Goal: Task Accomplishment & Management: Complete application form

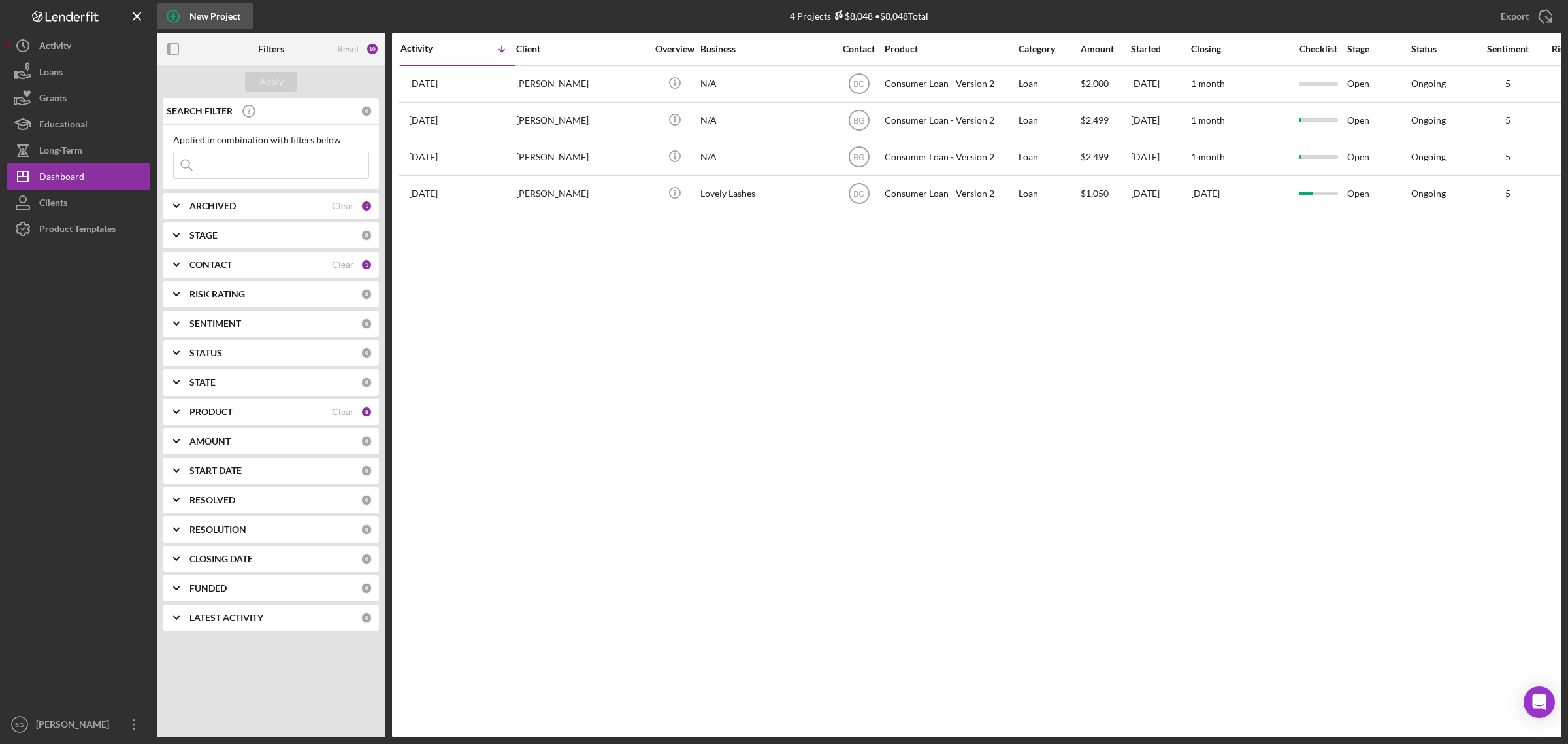
click at [190, 12] on div "New Project" at bounding box center [215, 16] width 51 height 26
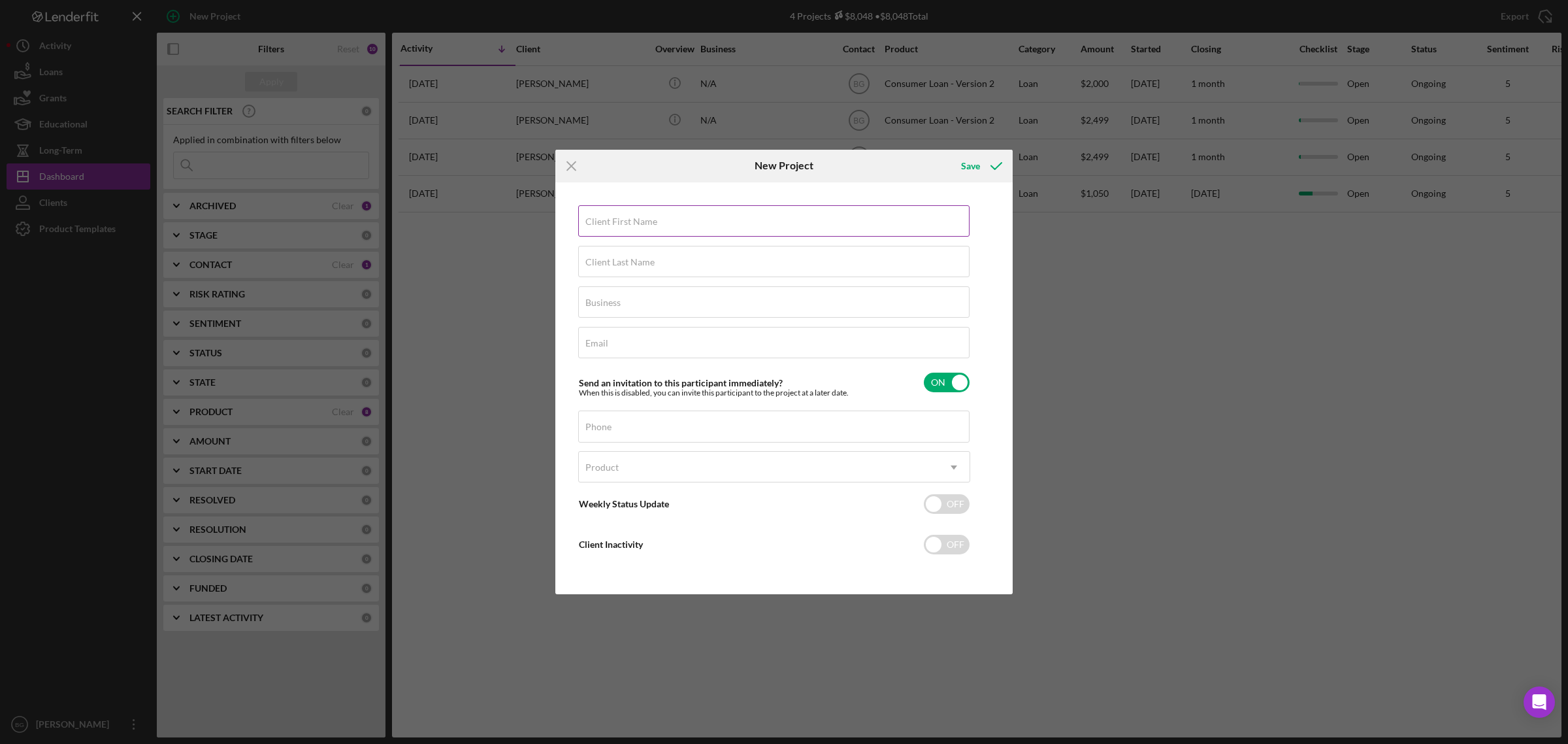
click at [725, 226] on input "Client First Name" at bounding box center [774, 220] width 392 height 31
type input "[PERSON_NAME]"
type input "N/A"
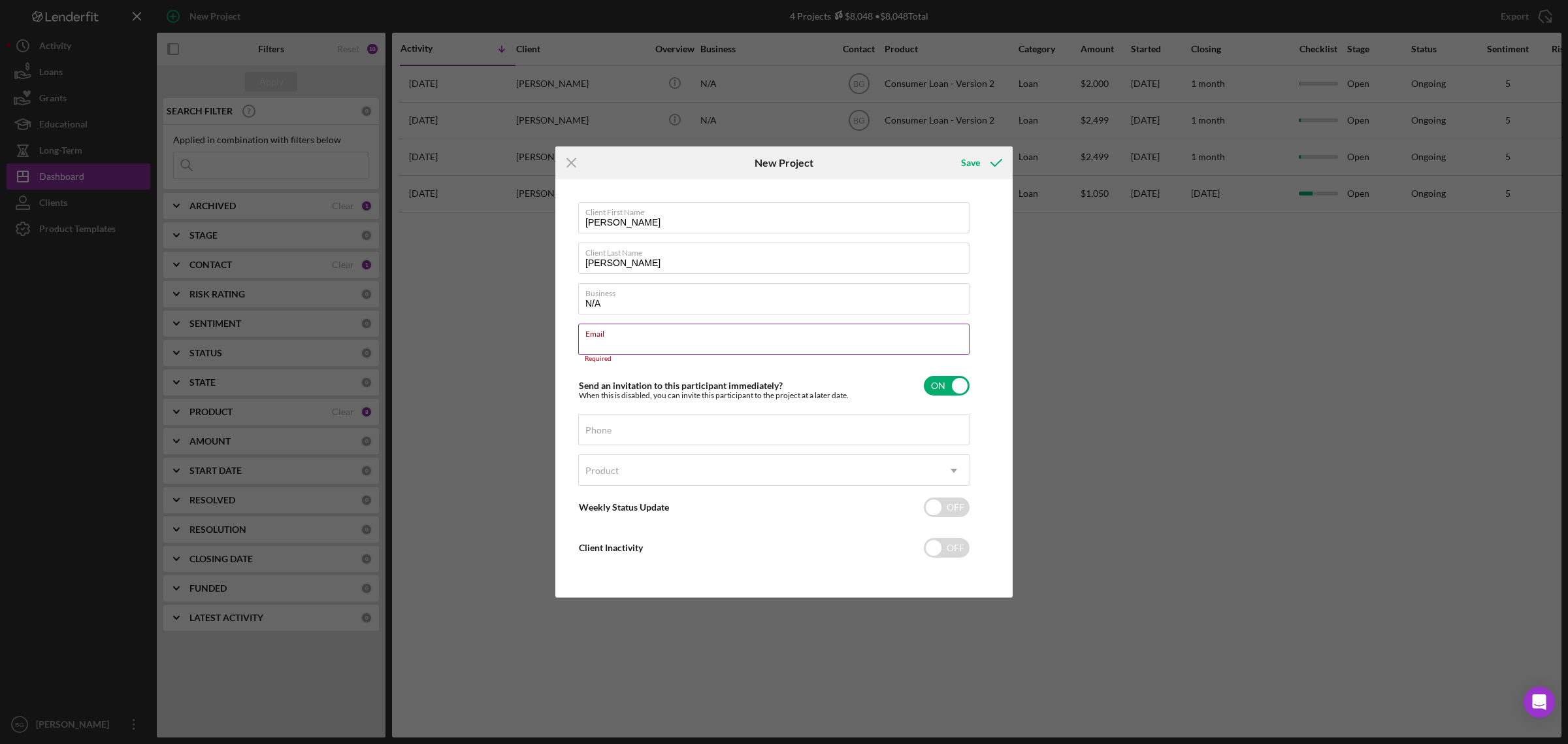
paste input "[EMAIL_ADDRESS][DOMAIN_NAME]"
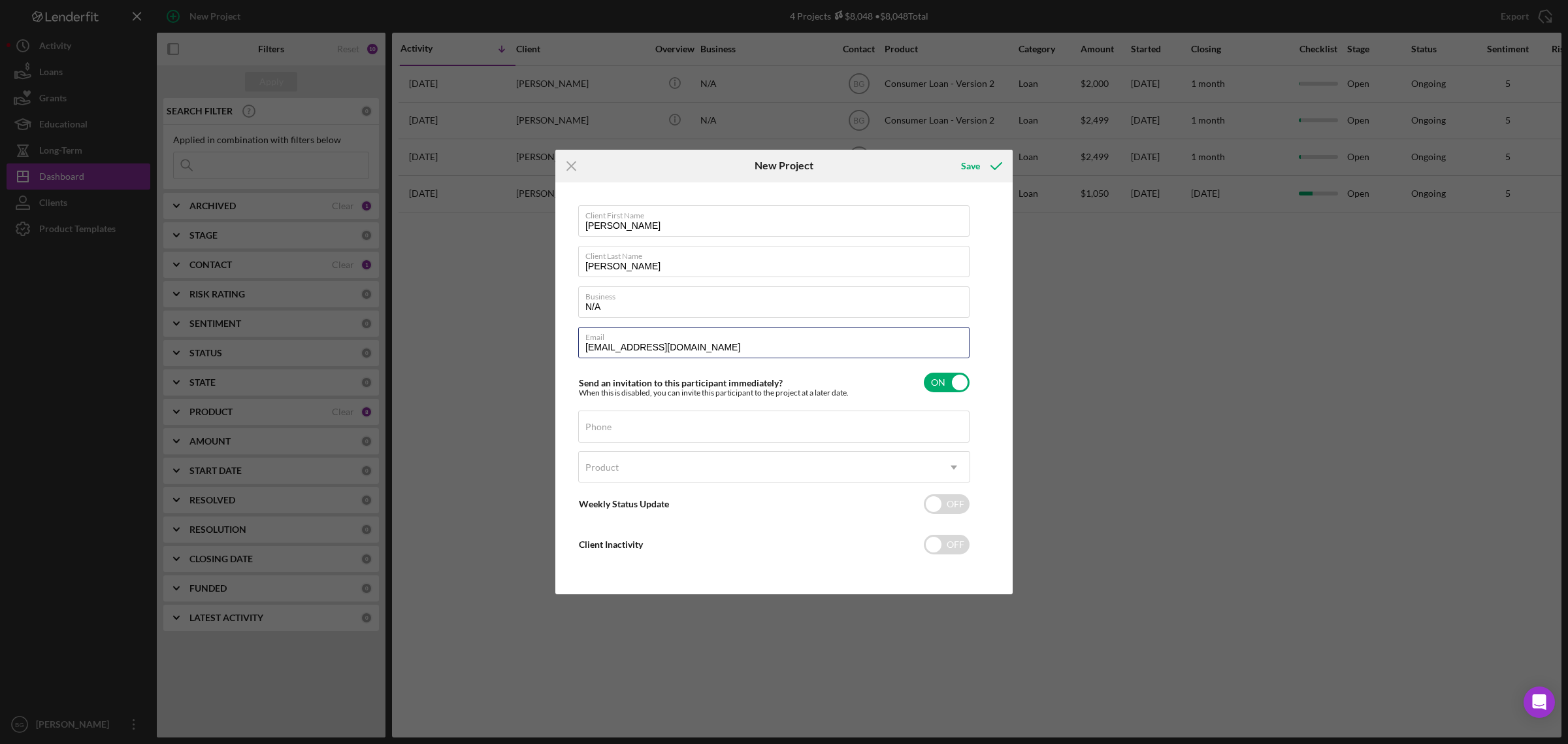
type input "[EMAIL_ADDRESS][DOMAIN_NAME]"
click at [656, 429] on input "Phone" at bounding box center [774, 426] width 392 height 31
paste input "[PHONE_NUMBER]"
type input "[PHONE_NUMBER]"
click at [647, 468] on div "Product" at bounding box center [759, 466] width 359 height 30
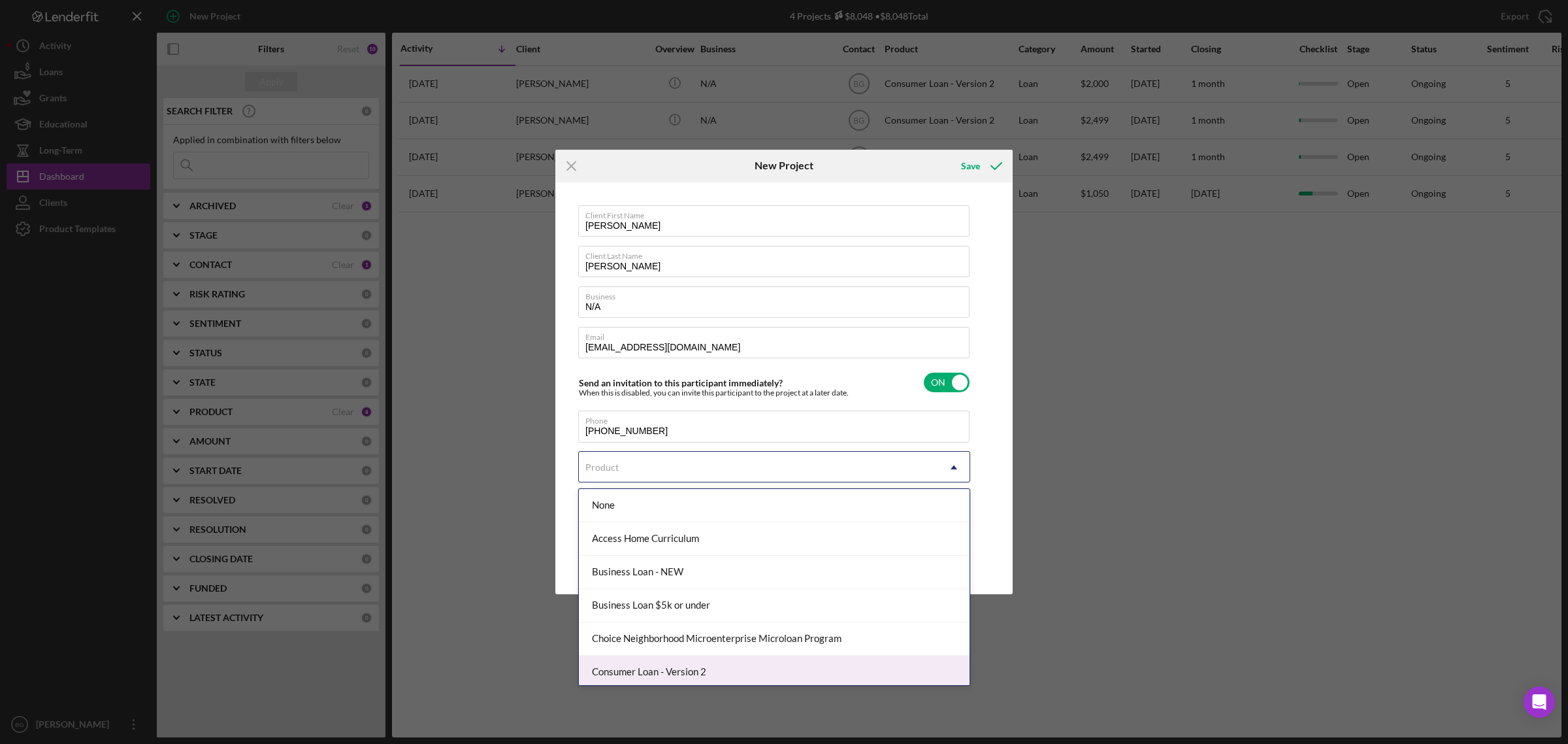
click at [665, 670] on div "Consumer Loan - Version 2" at bounding box center [774, 672] width 391 height 33
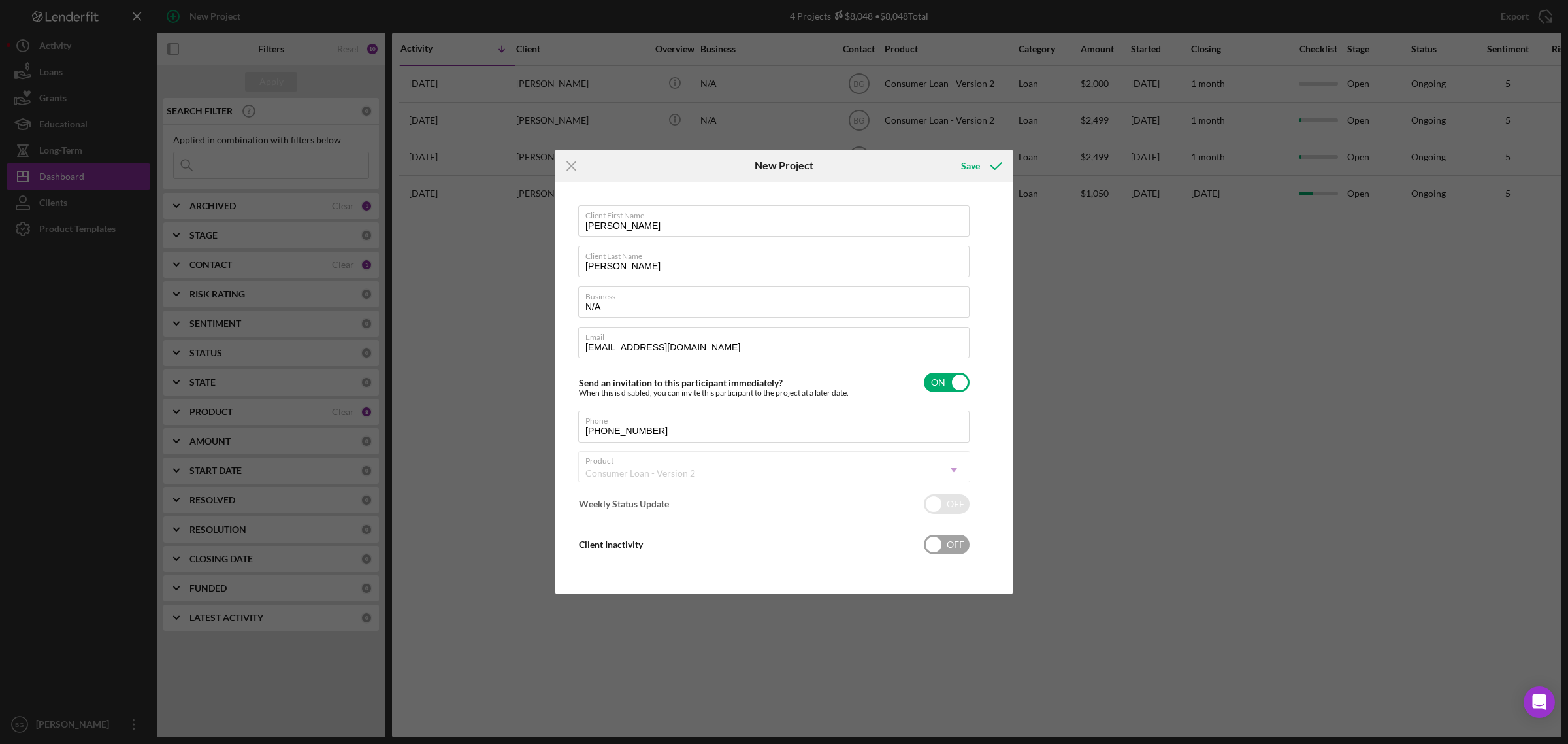
checkbox input "true"
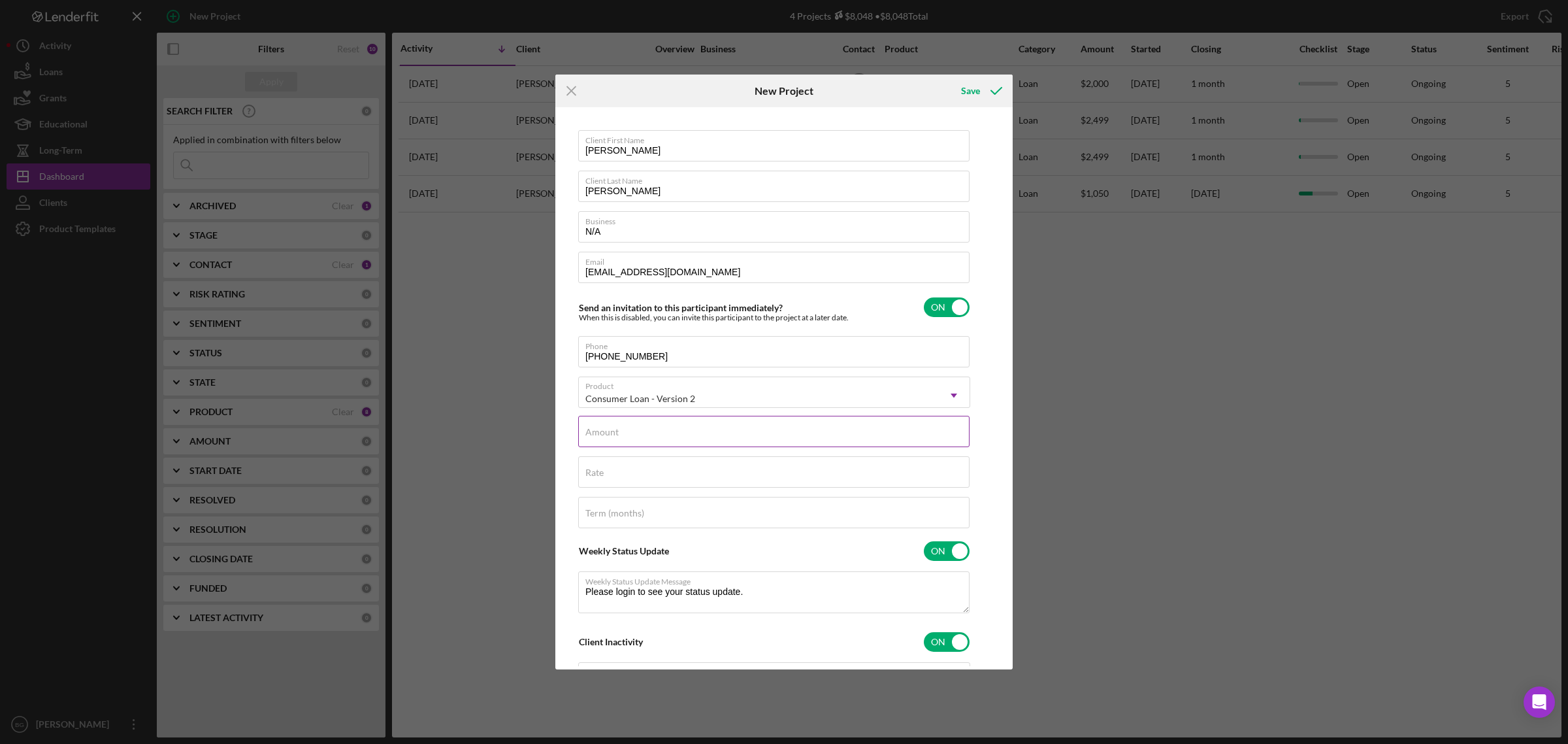
click at [629, 421] on div "Amount" at bounding box center [774, 432] width 392 height 32
type input "$7"
type textarea "Thank you for your application to [PERSON_NAME]! Please login to see what we st…"
type input "$75"
type textarea "Thank you for your application to [PERSON_NAME]! Please login to see what we st…"
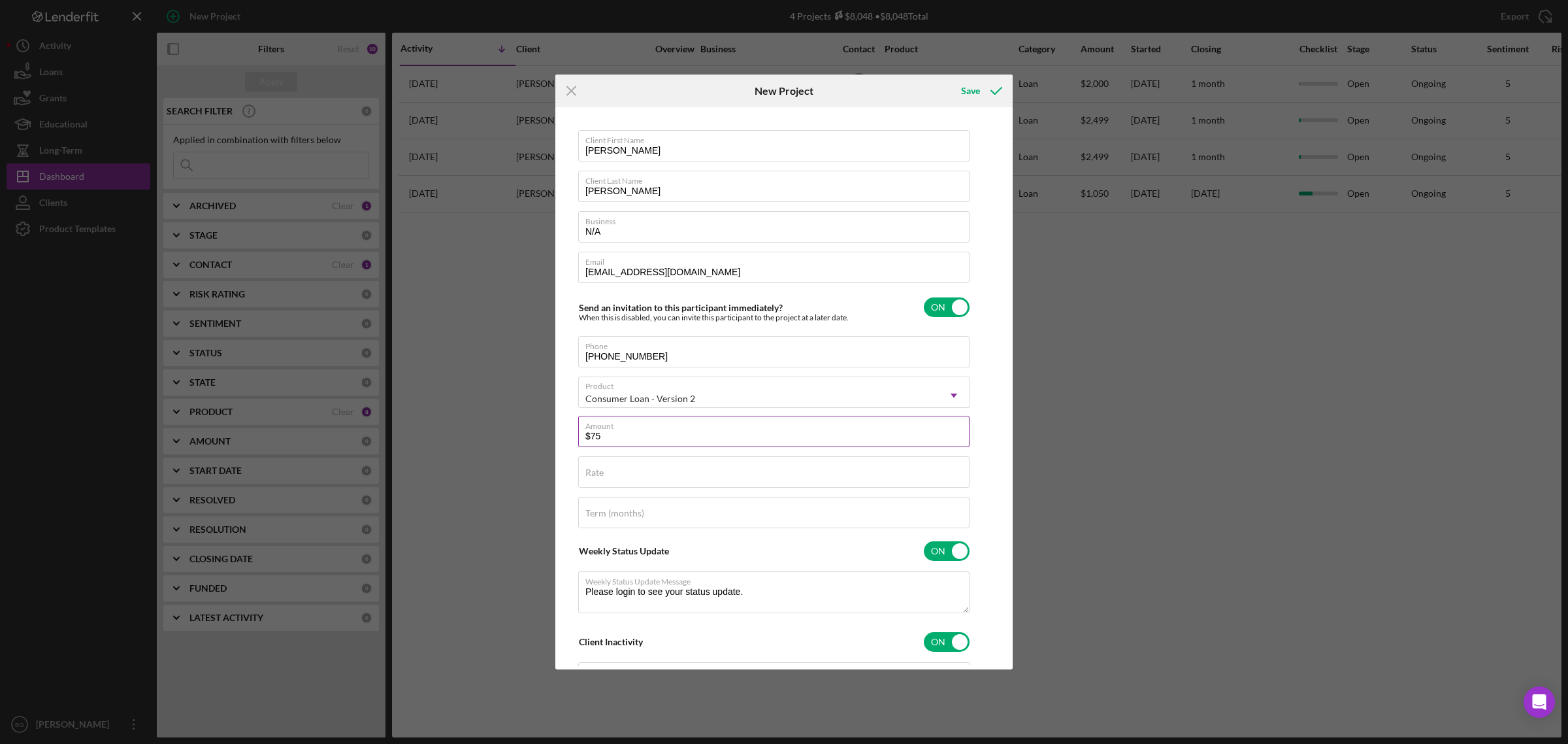
type input "$750"
type textarea "Thank you for your application to [PERSON_NAME]! Please login to see what we st…"
type input "$750"
type textarea "Thank you for your application to [PERSON_NAME]! Please login to see what we st…"
click at [662, 473] on input "Rate" at bounding box center [774, 472] width 392 height 31
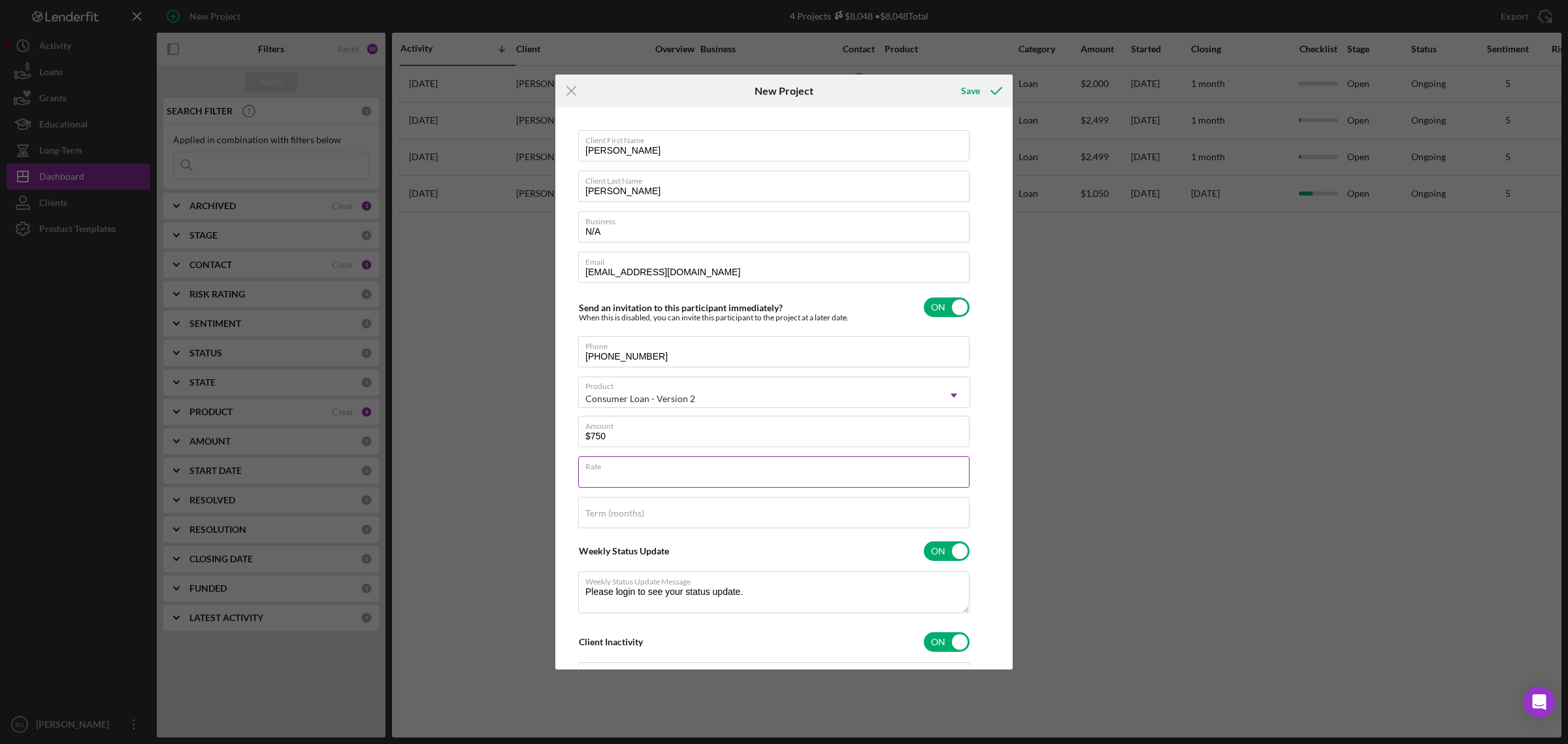
type input "2%"
type textarea "Thank you for your application to [PERSON_NAME]! Please login to see what we st…"
type input "22%"
type textarea "Thank you for your application to [PERSON_NAME]! Please login to see what we st…"
type input "22.000%"
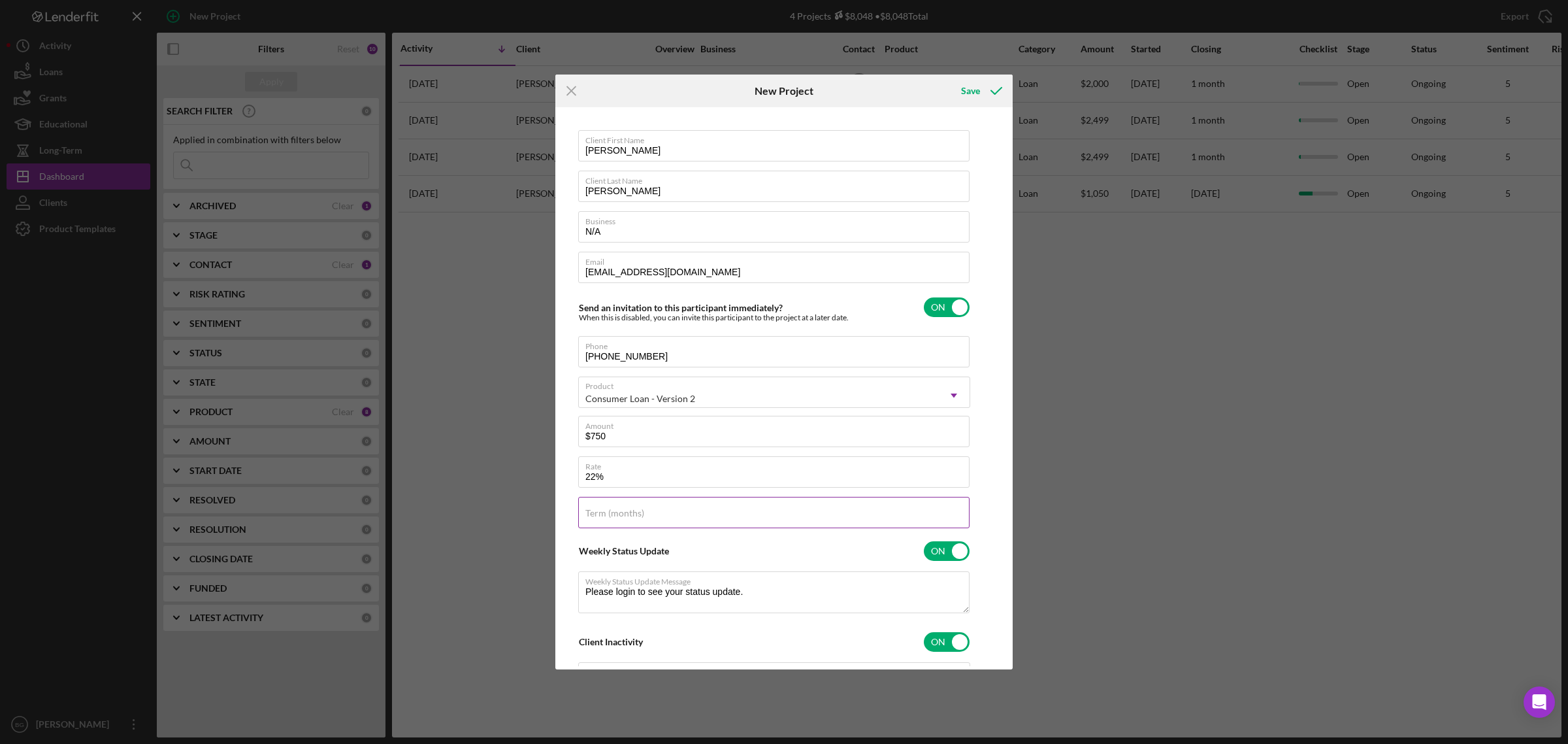
type textarea "Thank you for your application to [PERSON_NAME]! Please login to see what we st…"
click at [664, 511] on div "Term (months)" at bounding box center [774, 513] width 392 height 32
type input "3"
type textarea "Thank you for your application to [PERSON_NAME]! Please login to see what we st…"
type input "36"
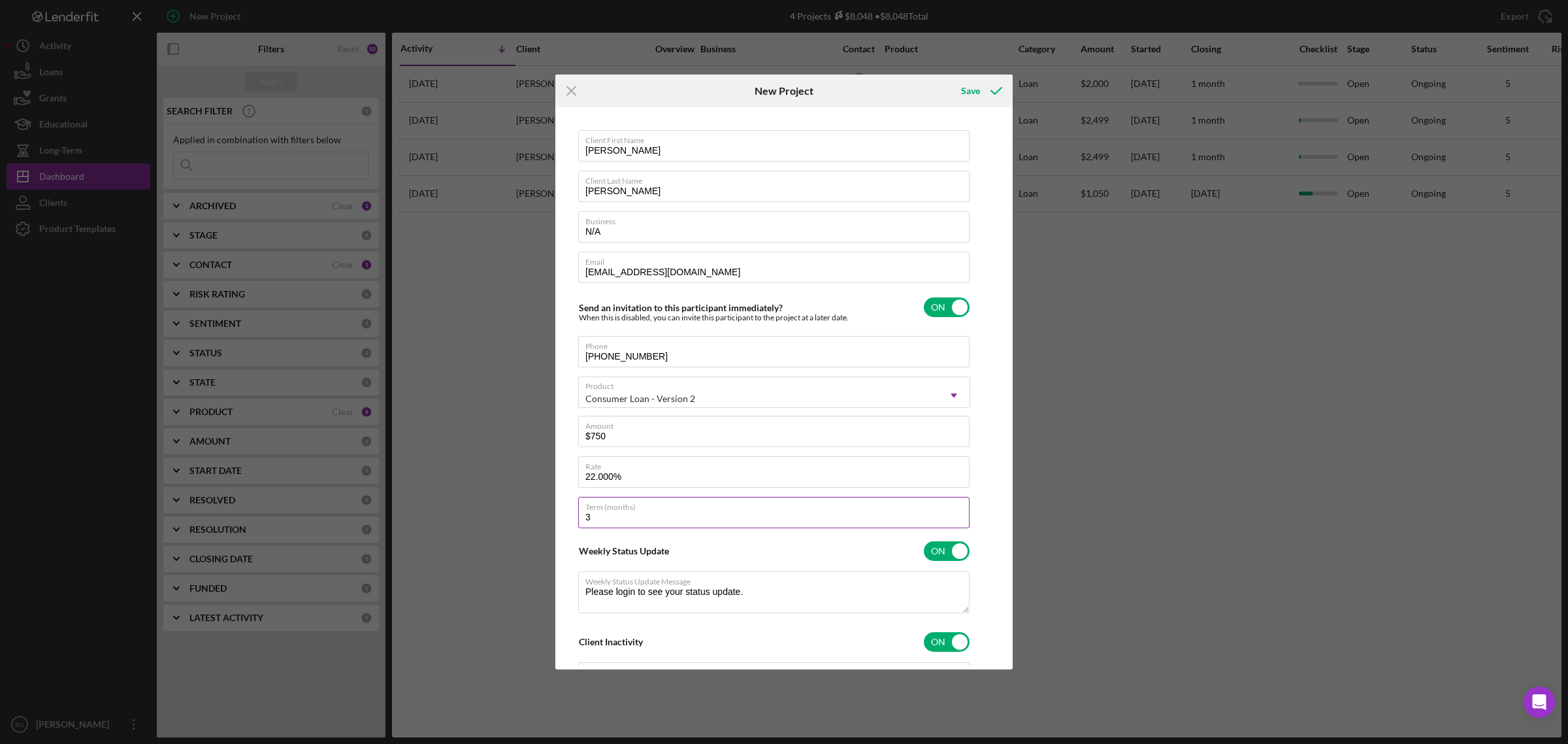
type textarea "Thank you for your application to [PERSON_NAME]! Please login to see what we st…"
type input "36"
type textarea "Thank you for your application to [PERSON_NAME]! Please login to see what we st…"
click at [934, 551] on input "checkbox" at bounding box center [947, 551] width 46 height 20
checkbox input "false"
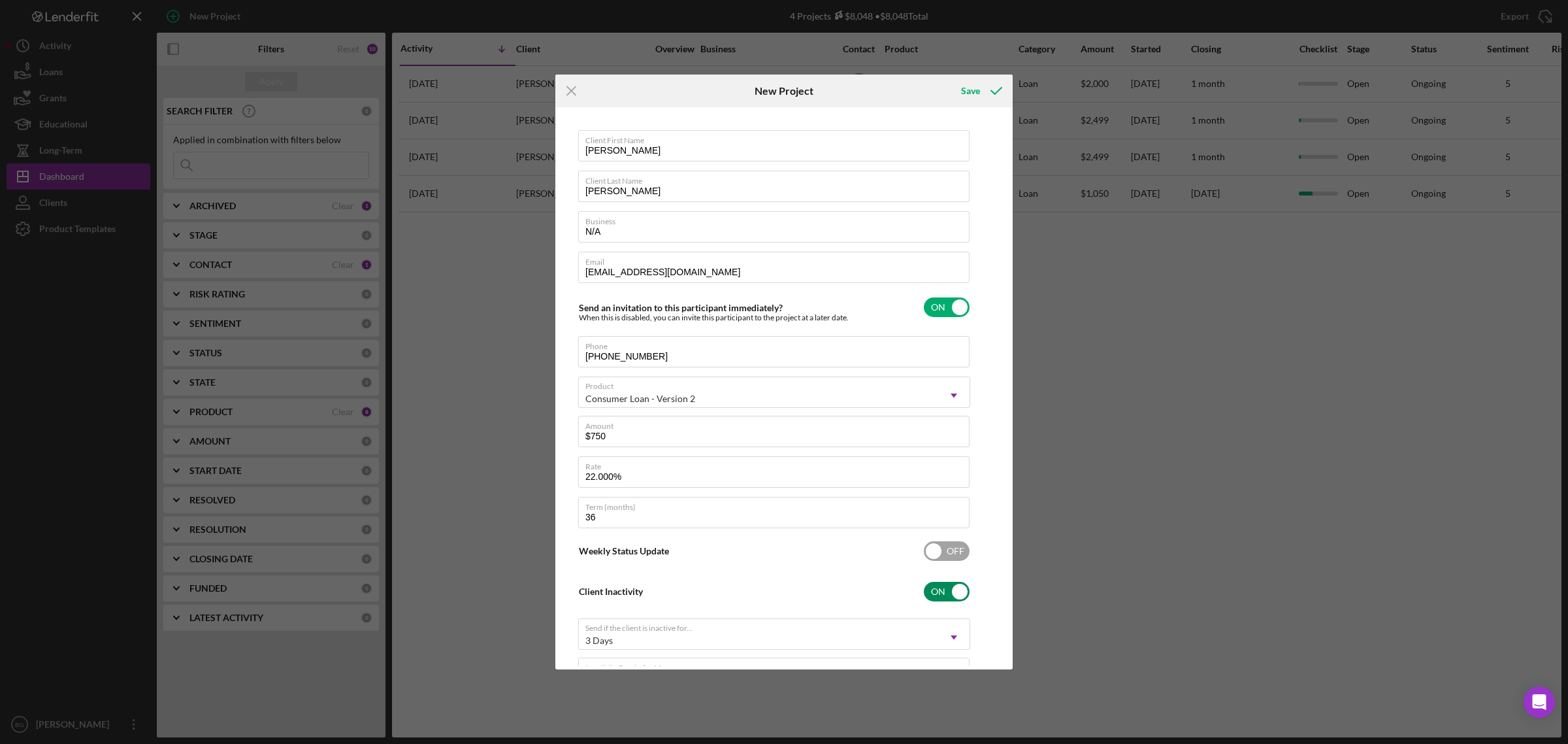
type textarea "Thank you for your application to [PERSON_NAME]! Please login to see what we st…"
click at [942, 592] on input "checkbox" at bounding box center [947, 591] width 46 height 20
checkbox input "false"
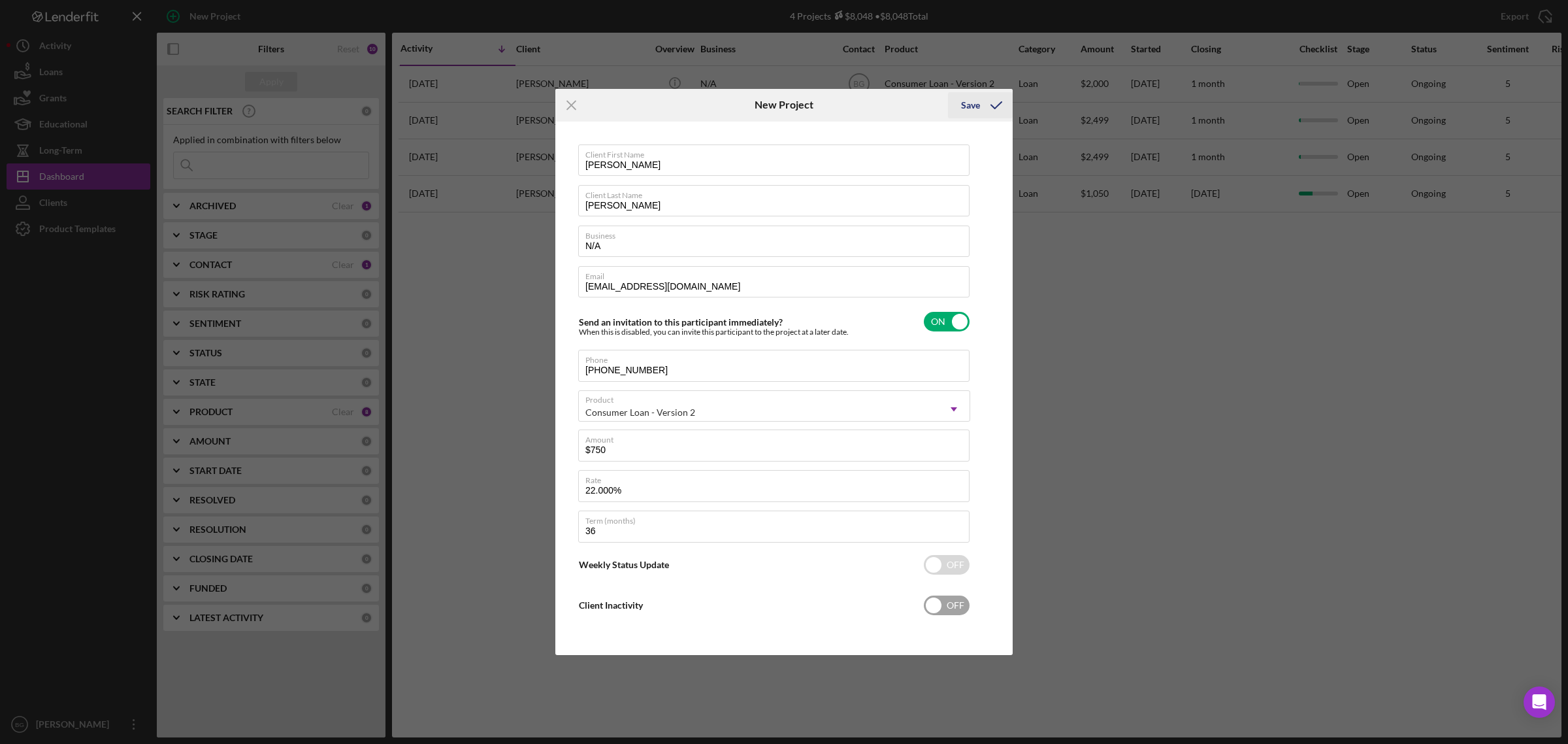
click at [989, 109] on icon "submit" at bounding box center [996, 105] width 32 height 32
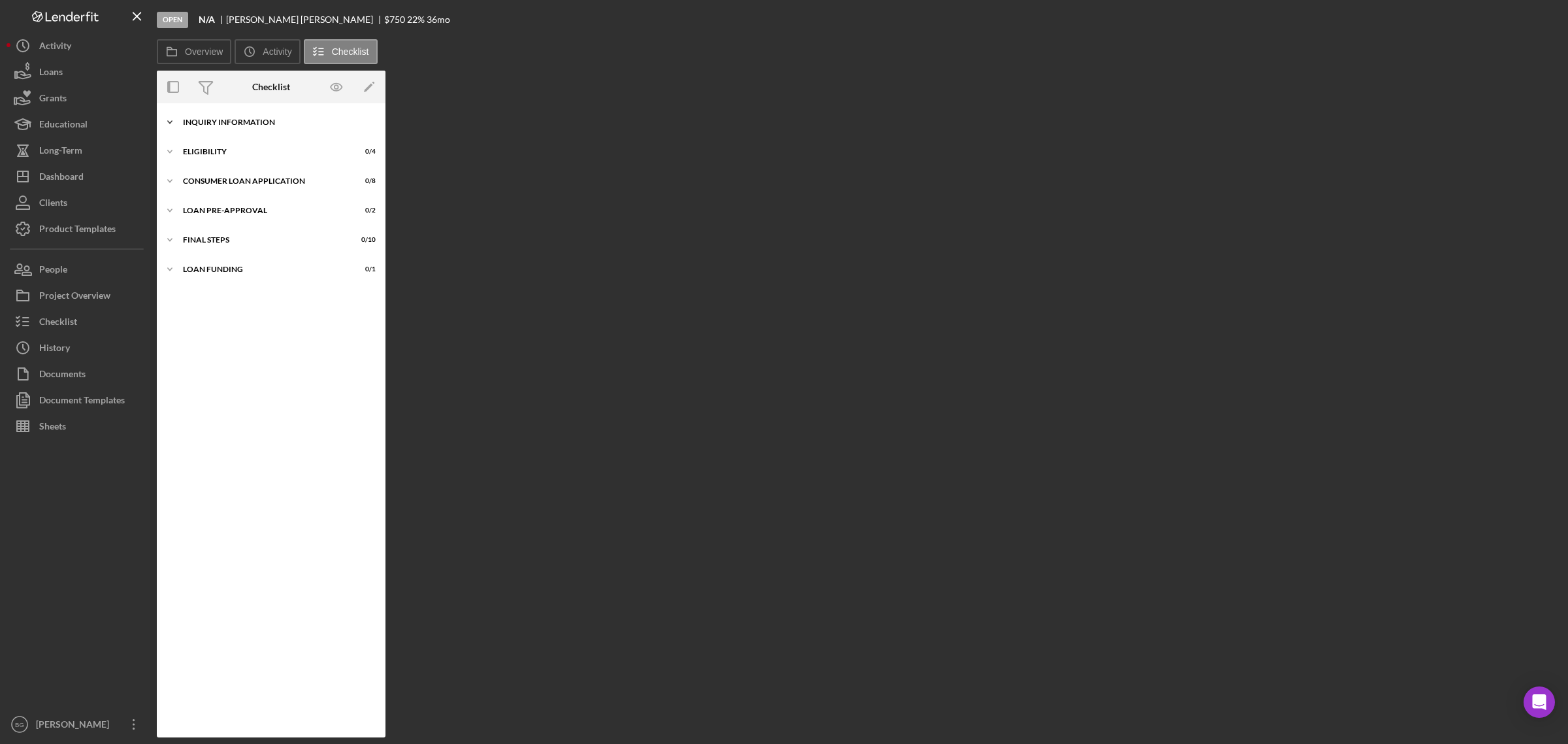
click at [262, 126] on div "Icon/Expander Inquiry Information 0 / 8" at bounding box center [271, 121] width 229 height 26
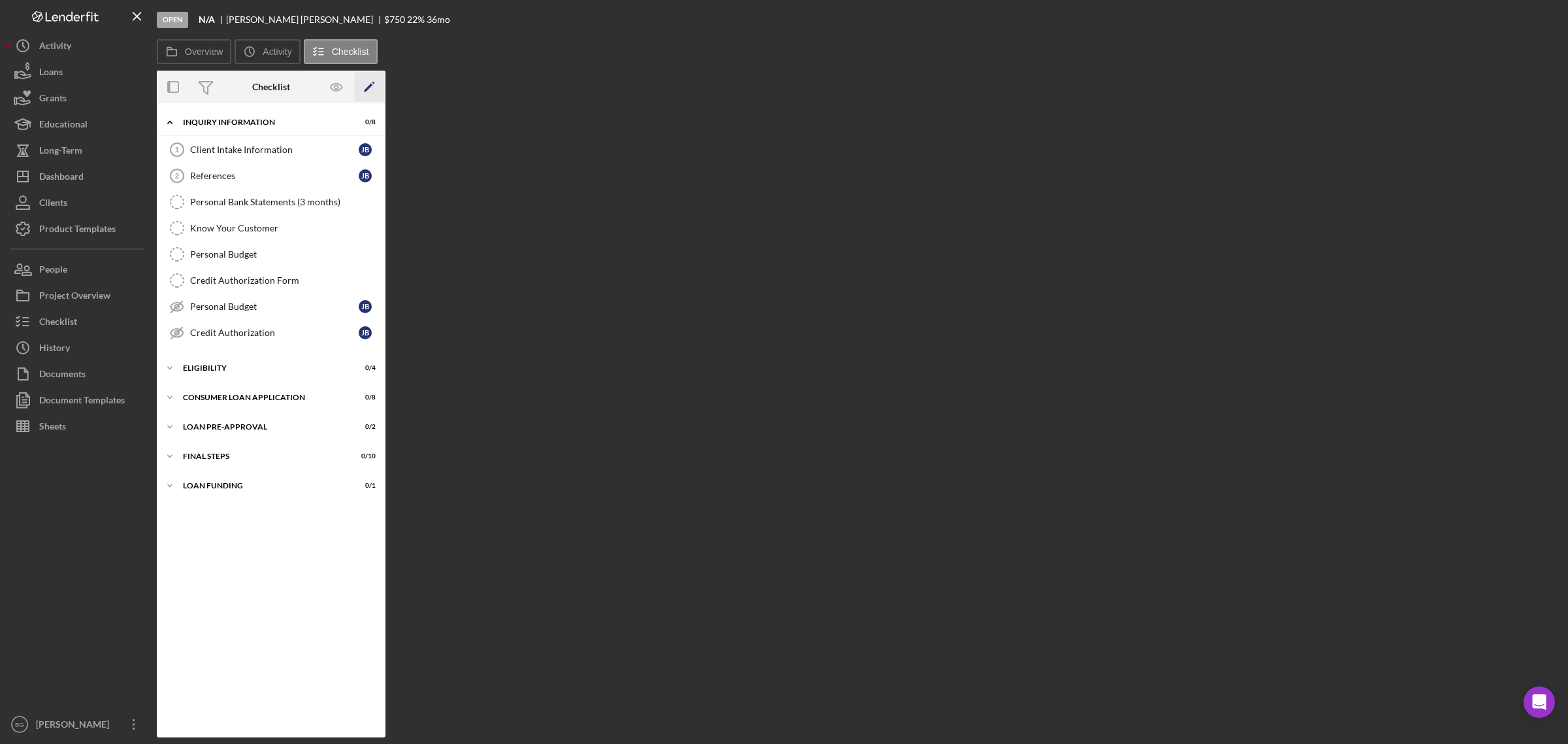
click at [373, 87] on icon "Icon/Edit" at bounding box center [369, 87] width 30 height 30
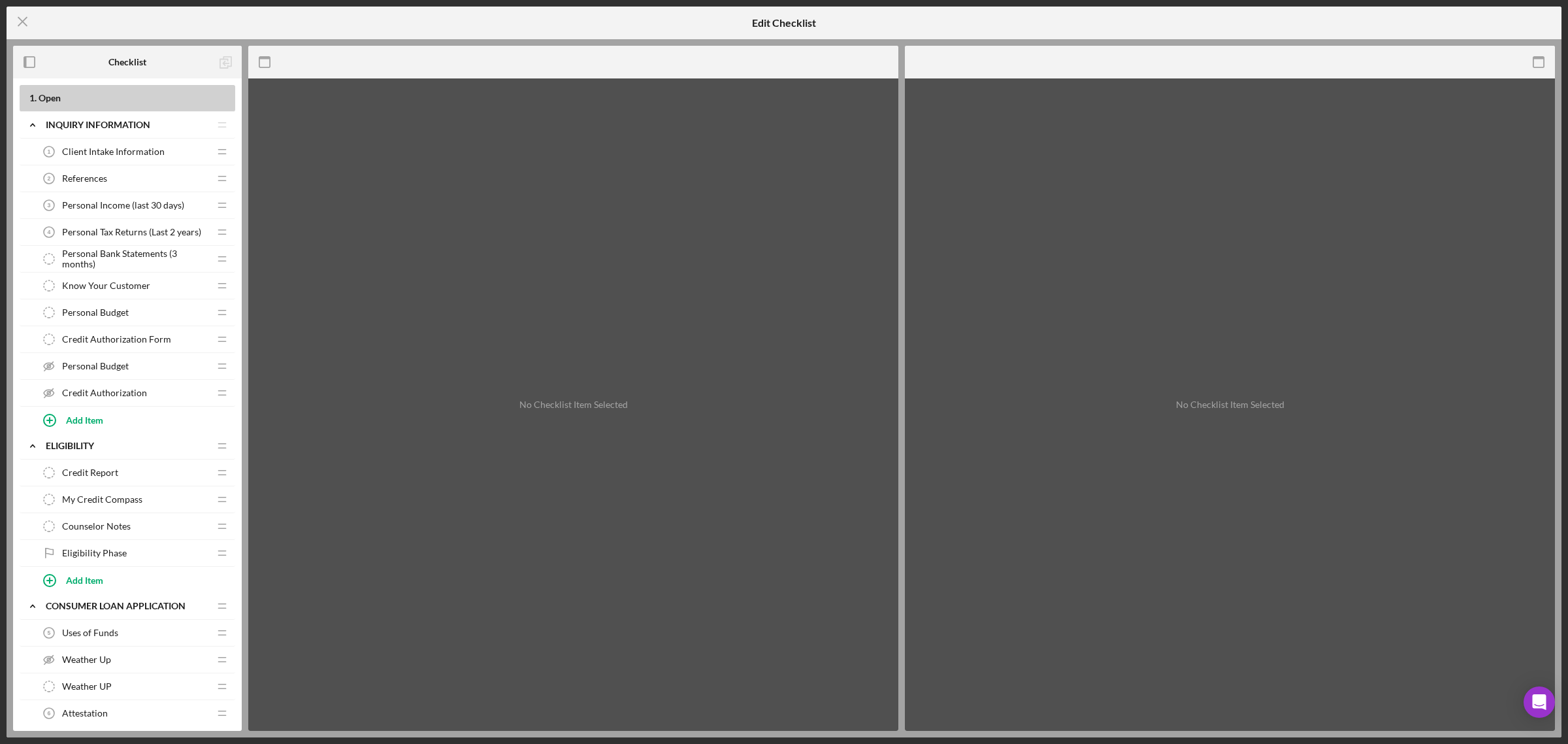
scroll to position [82, 0]
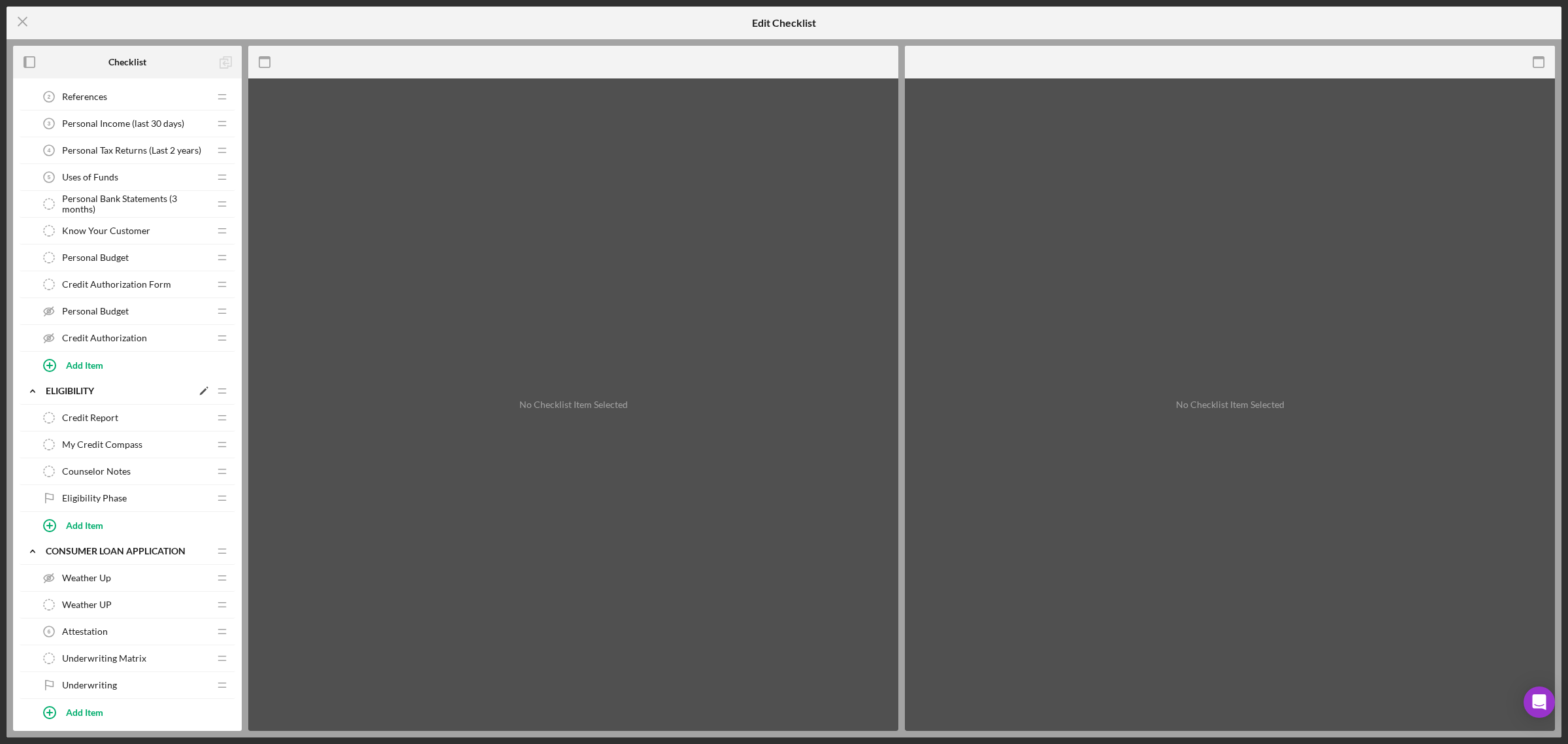
click at [63, 392] on div "Eligibility" at bounding box center [119, 391] width 146 height 11
click at [115, 606] on div "Loan Pre-Approval" at bounding box center [119, 605] width 146 height 11
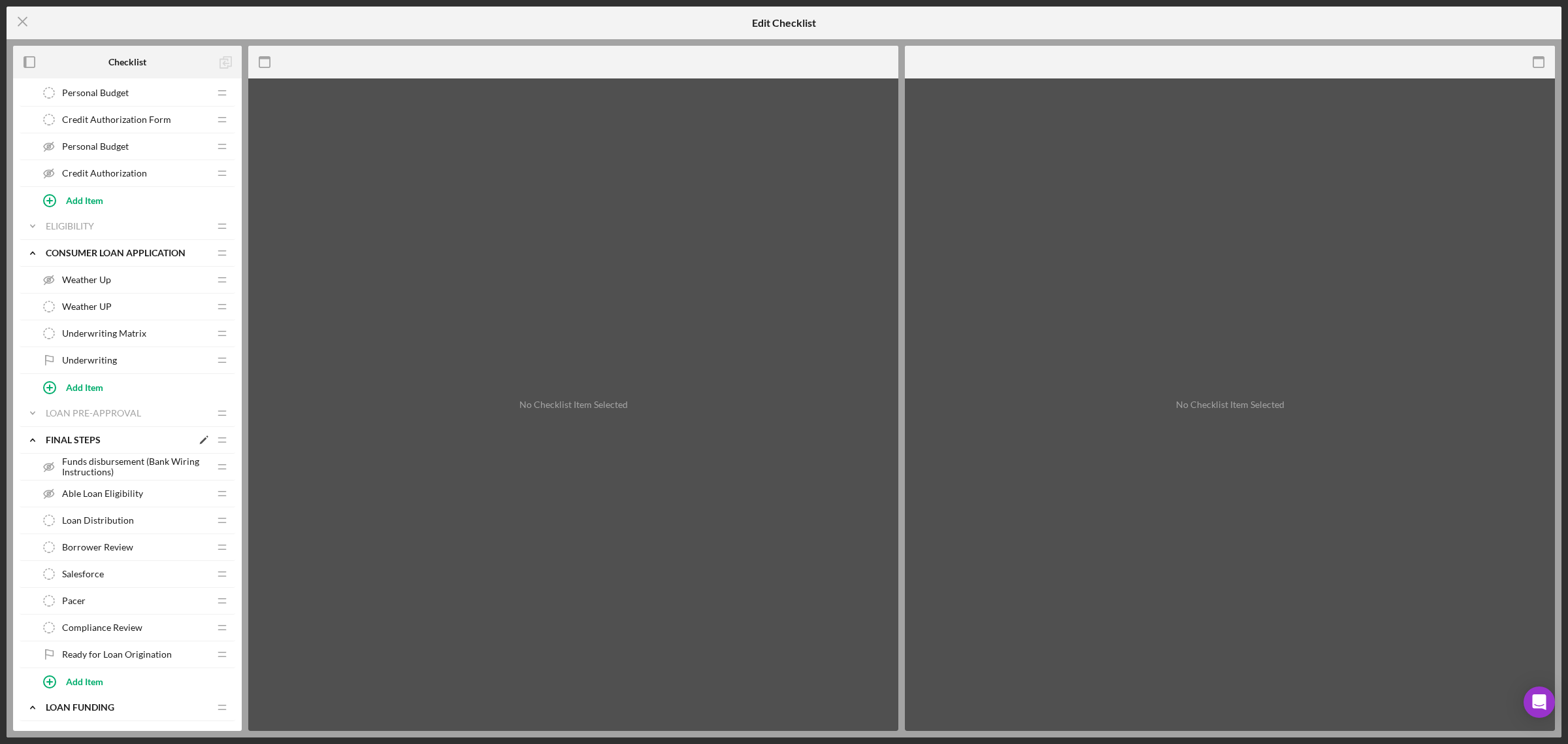
scroll to position [548, 0]
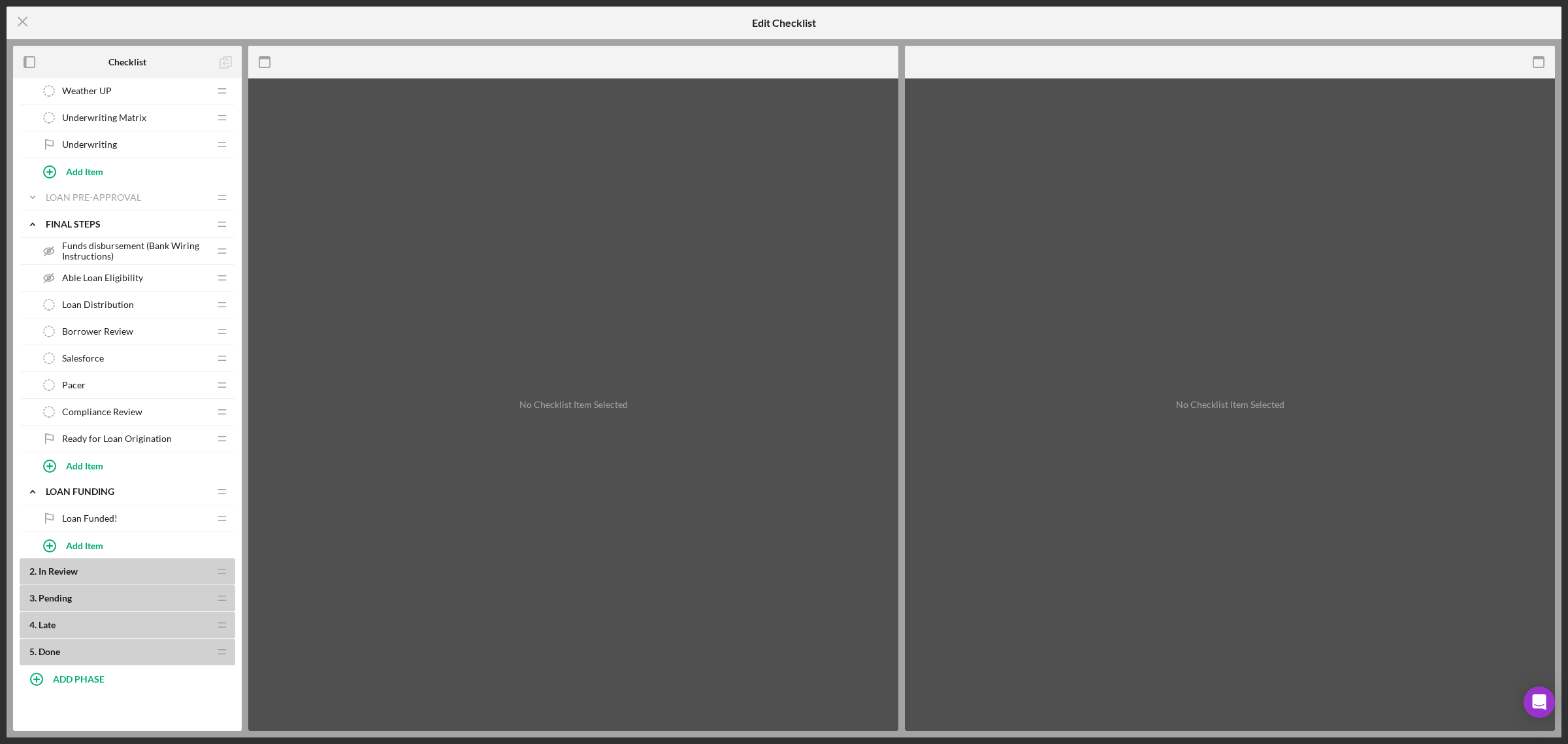
click at [222, 573] on line at bounding box center [222, 573] width 7 height 0
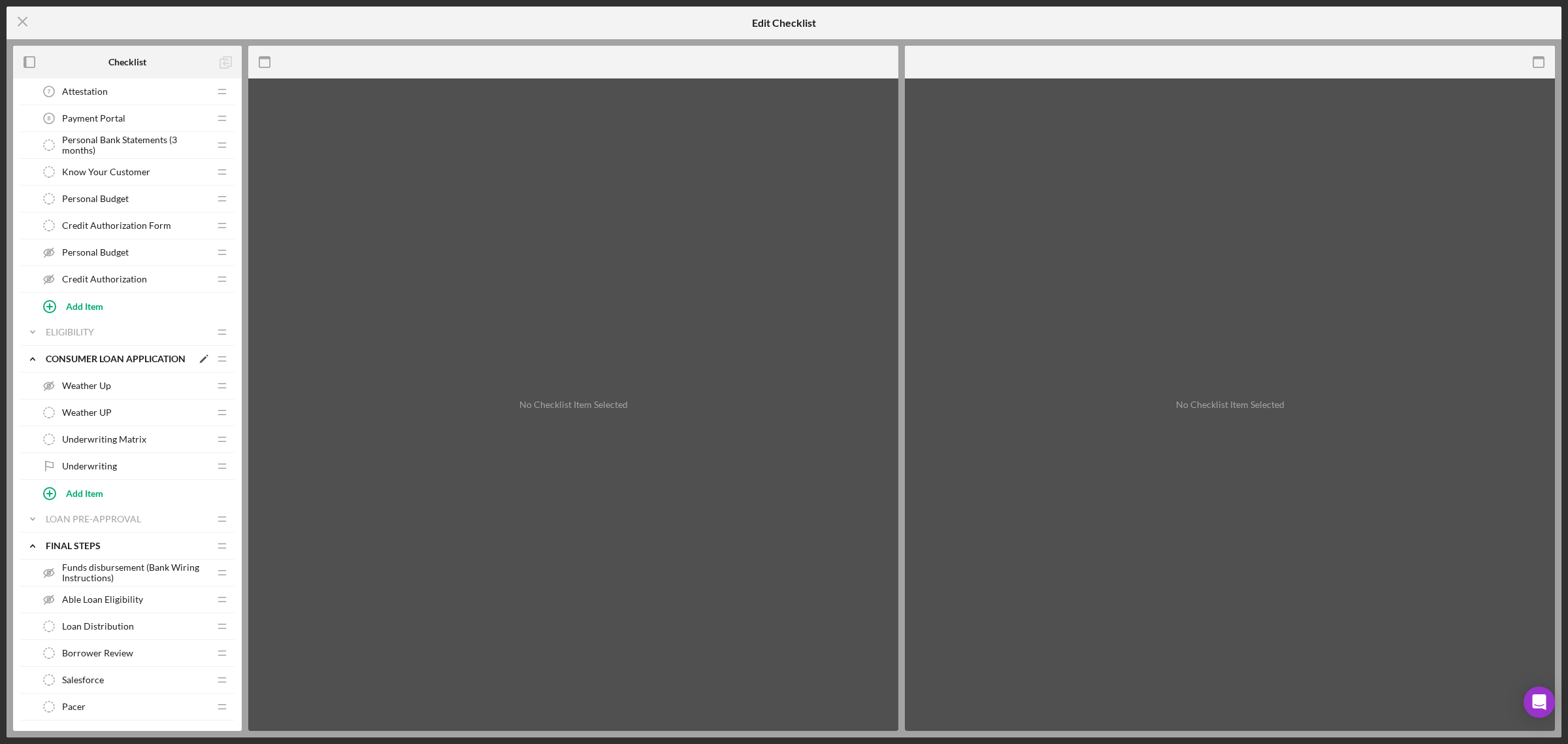
scroll to position [0, 0]
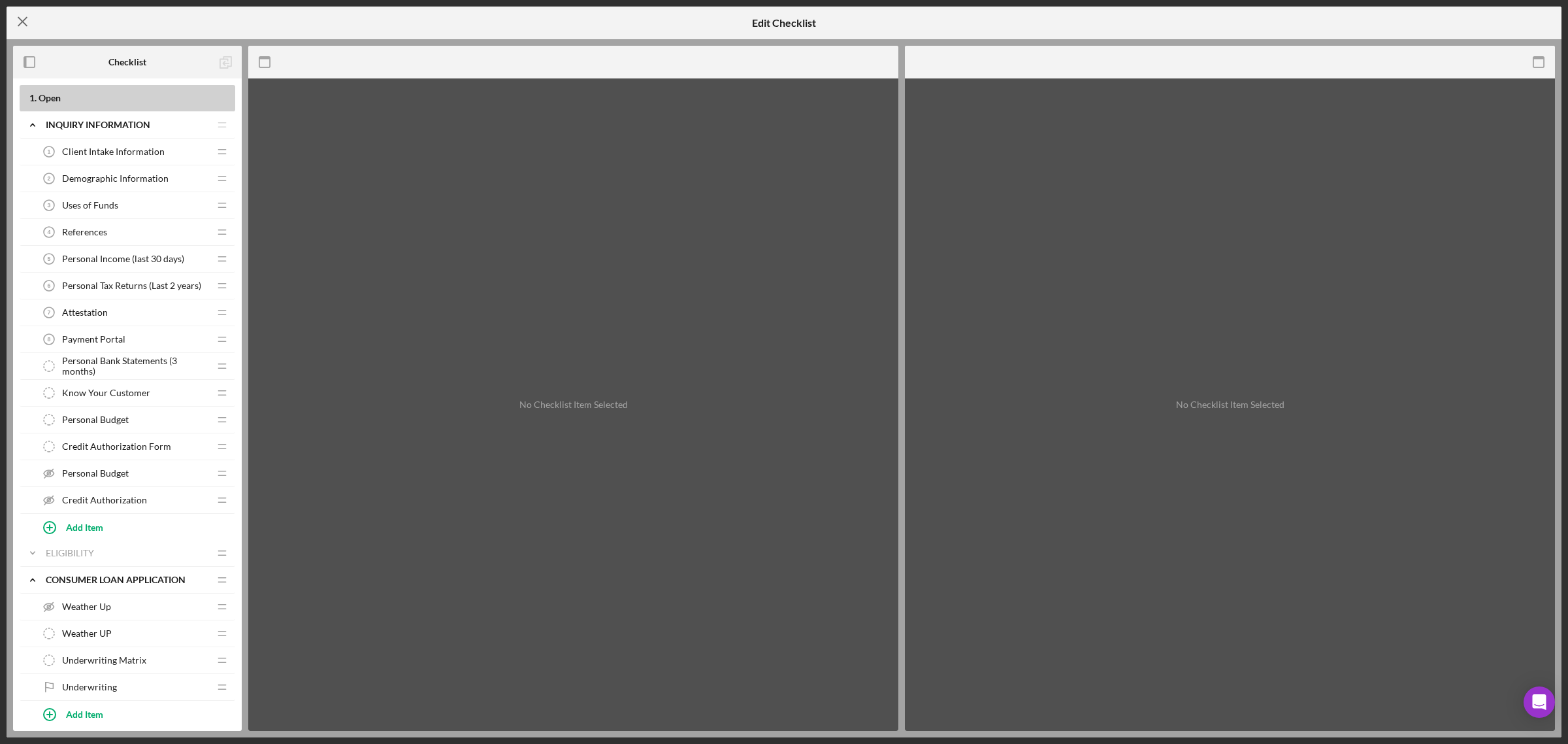
click at [22, 18] on icon "Icon/Menu Close" at bounding box center [22, 22] width 32 height 32
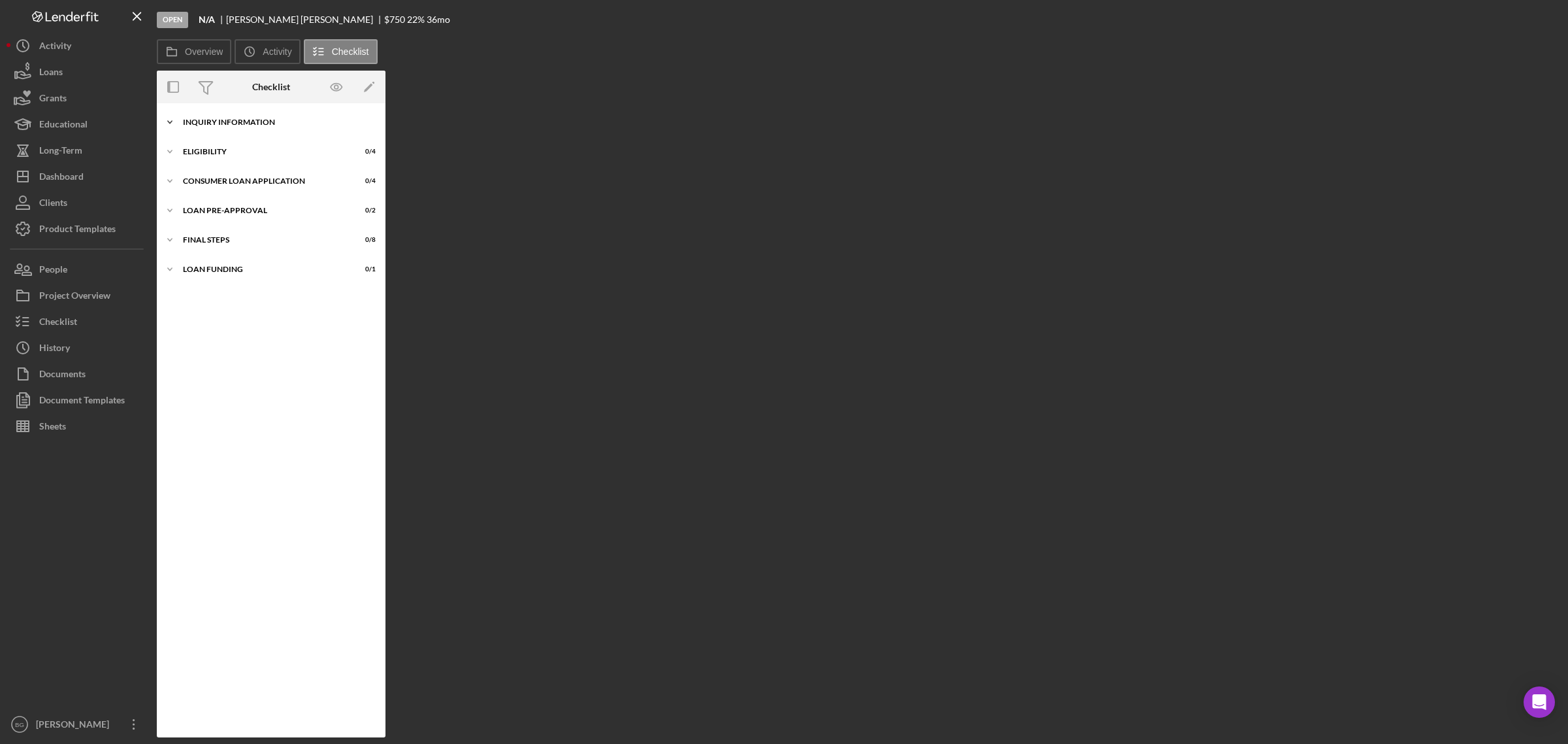
click at [220, 130] on div "Icon/Expander Inquiry Information 0 / 14" at bounding box center [271, 121] width 229 height 26
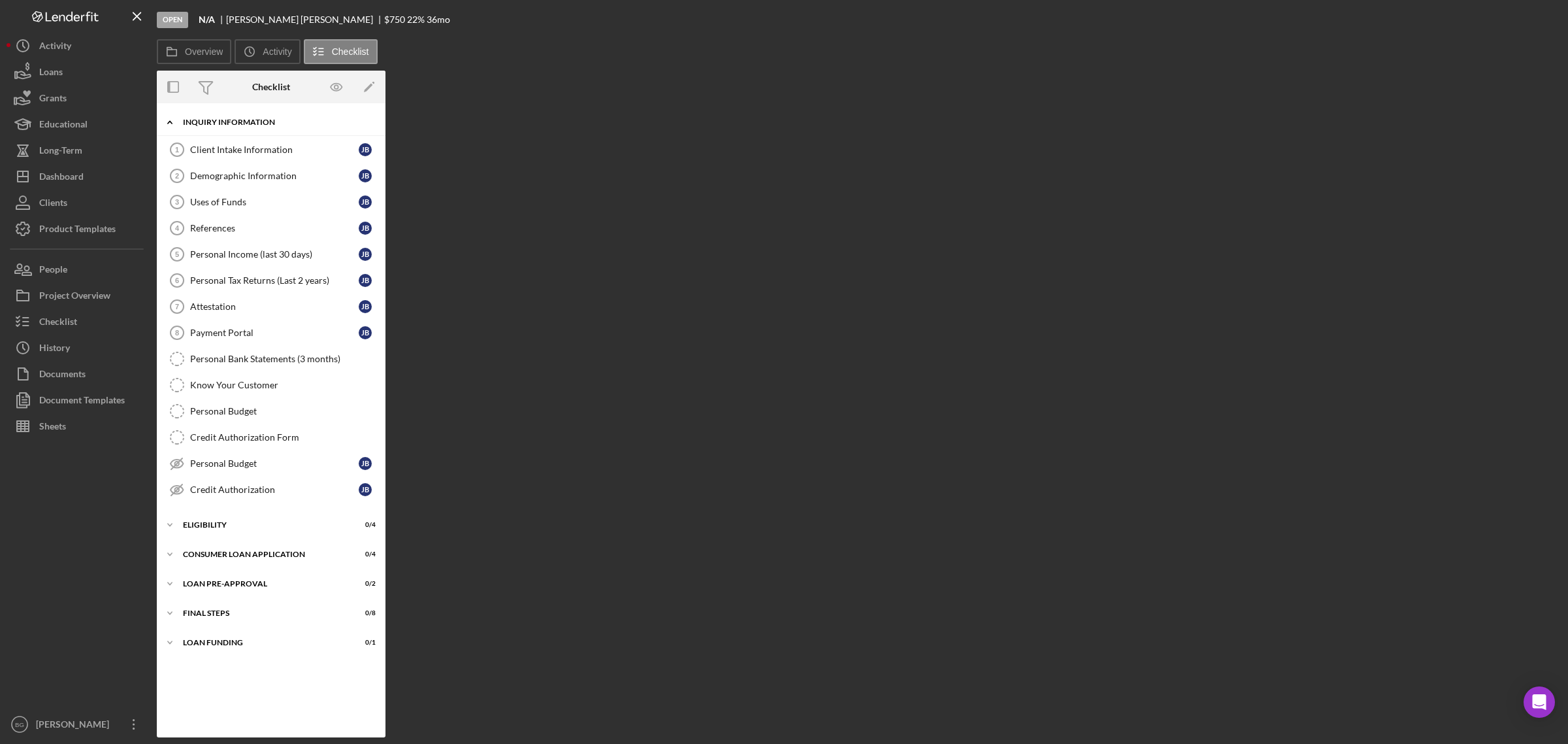
click at [220, 130] on div "Icon/Expander Inquiry Information 0 / 14" at bounding box center [271, 122] width 229 height 27
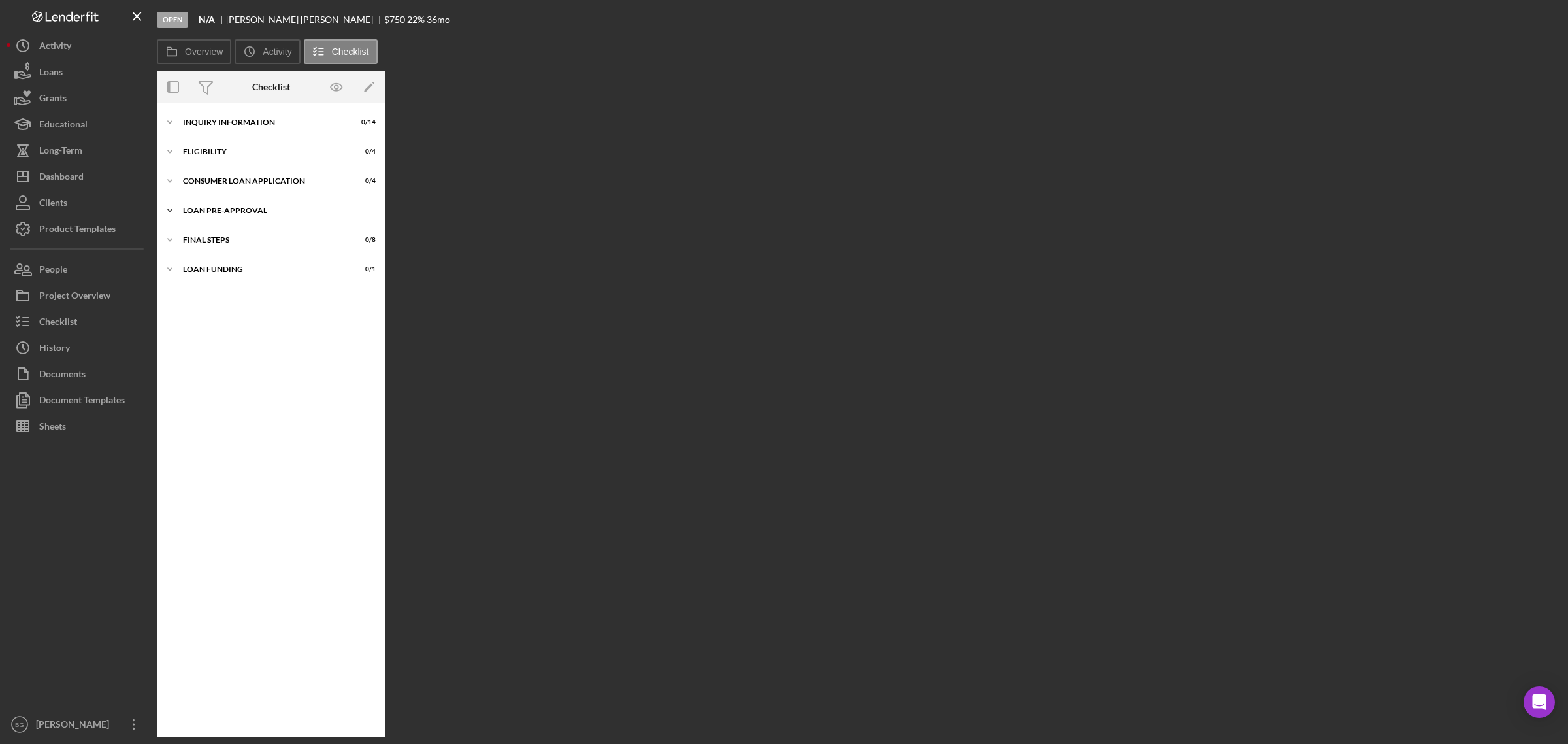
click at [223, 207] on div "Loan Pre-Approval" at bounding box center [276, 210] width 186 height 8
click at [223, 236] on div "Loan Approval" at bounding box center [285, 238] width 189 height 11
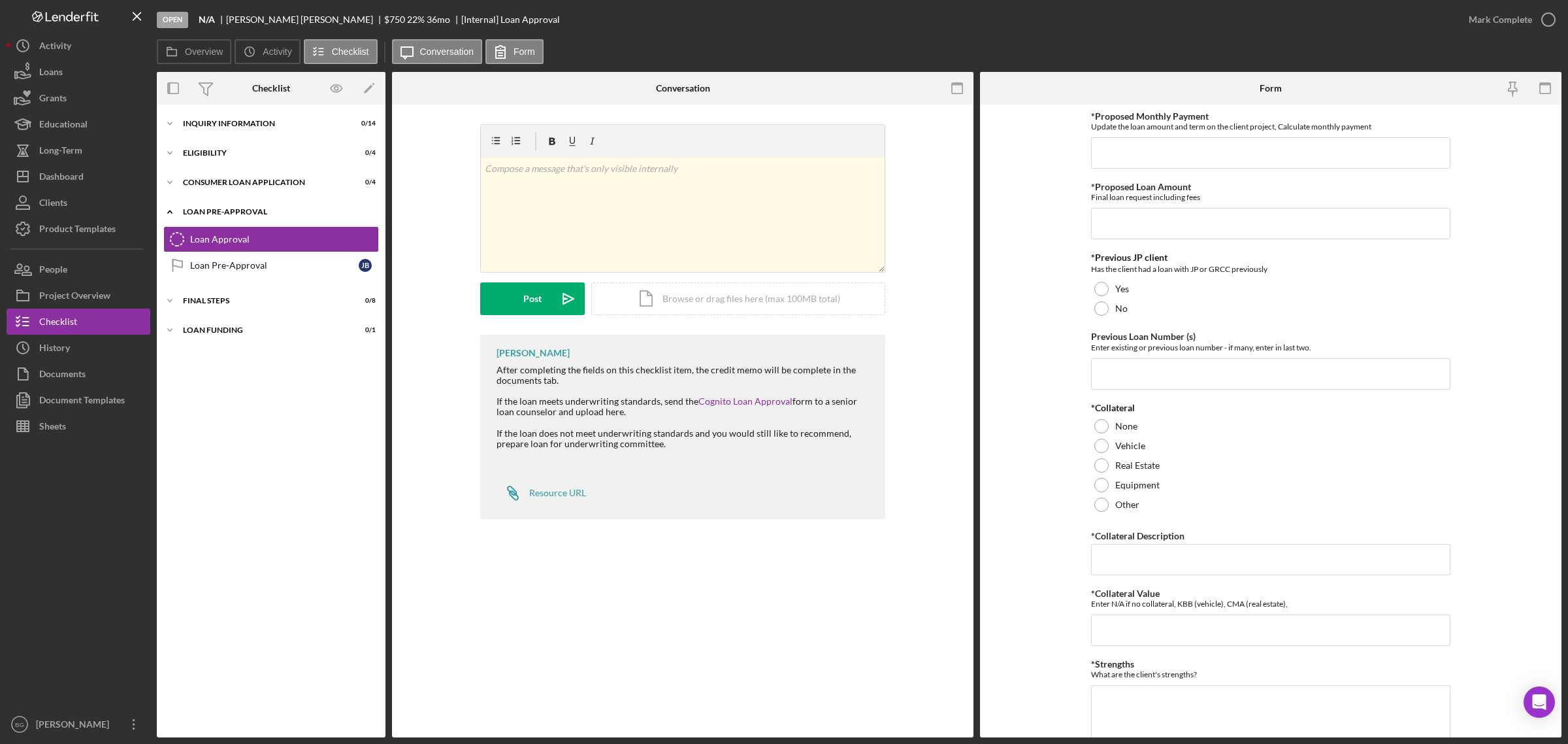
click at [233, 214] on div "Loan Pre-Approval" at bounding box center [276, 211] width 186 height 8
click at [225, 155] on div "Eligibility" at bounding box center [276, 153] width 186 height 8
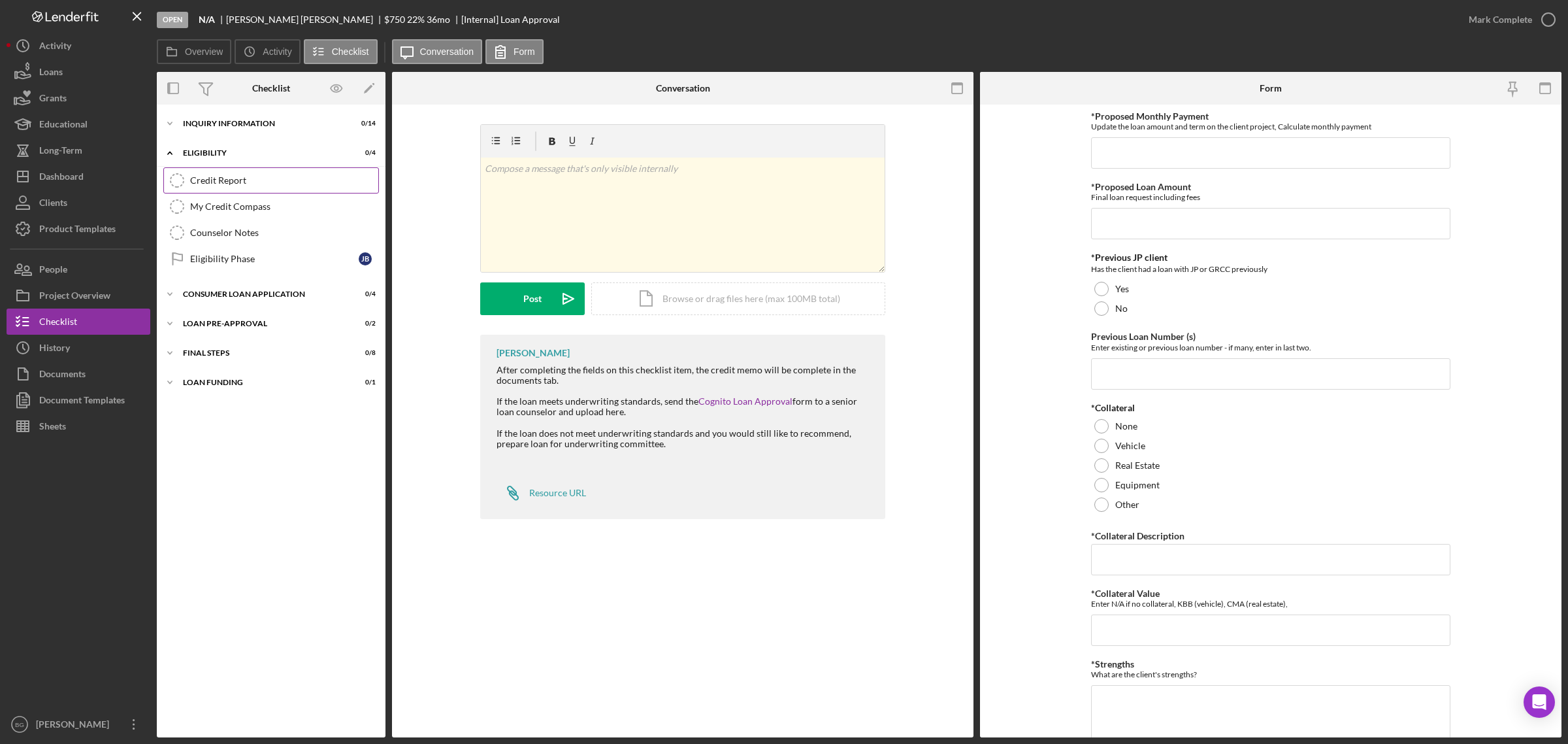
click at [207, 183] on div "Credit Report" at bounding box center [285, 181] width 189 height 11
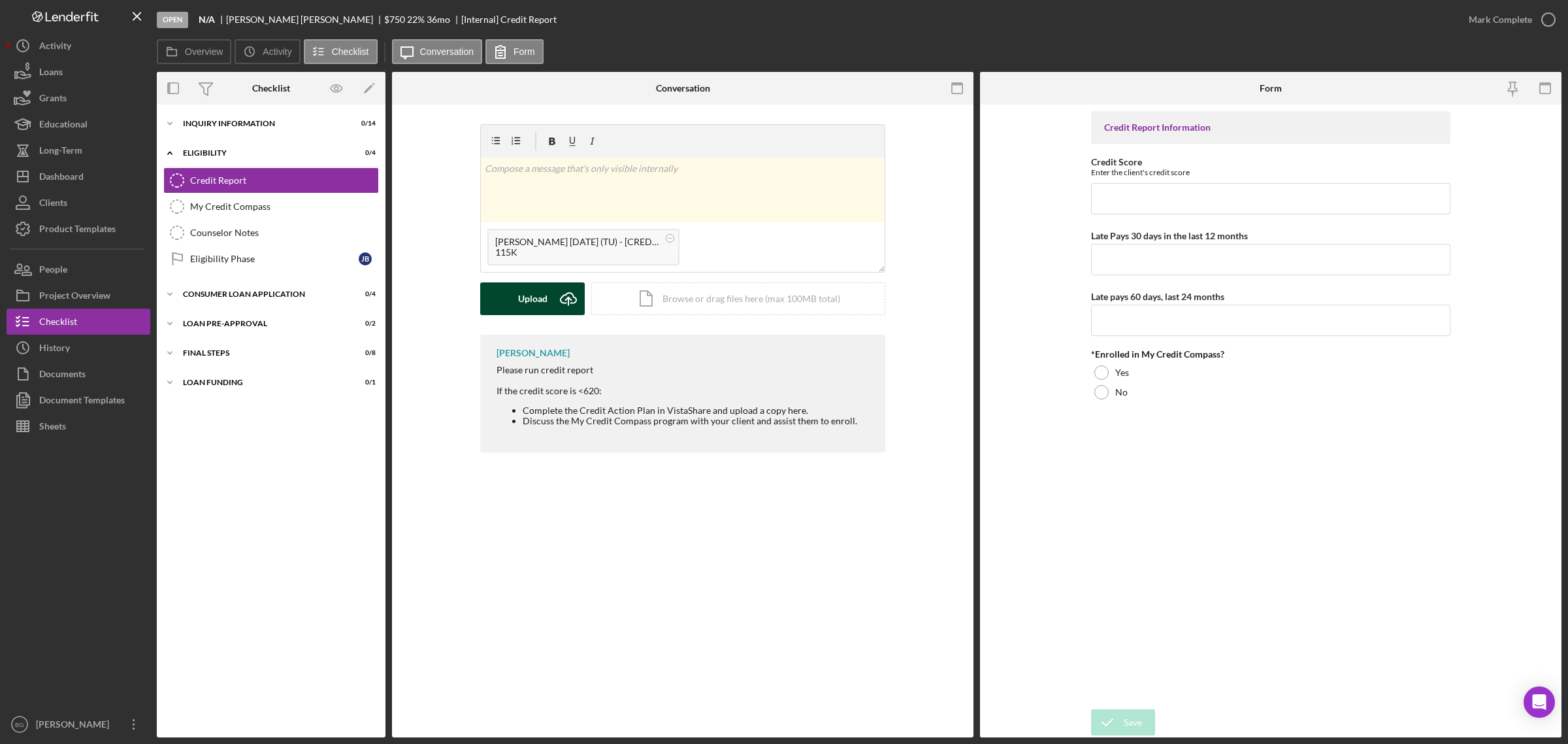
click at [549, 302] on button "Upload Icon/Upload" at bounding box center [533, 298] width 104 height 32
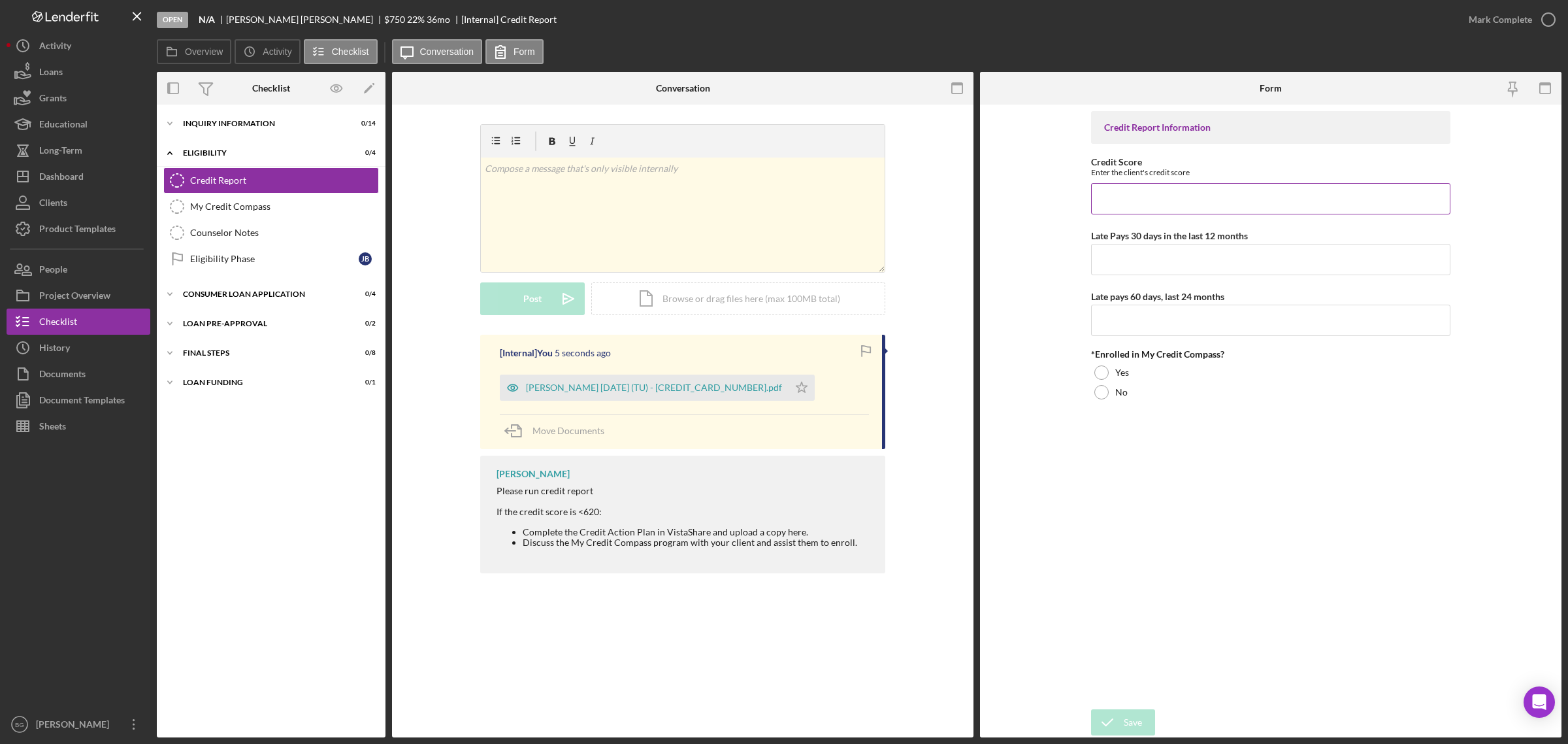
click at [1170, 198] on input "Credit Score" at bounding box center [1271, 199] width 359 height 31
type input "601"
click at [1171, 259] on input "Late Pays 30 days in the last 12 months" at bounding box center [1271, 259] width 359 height 31
type input "1"
click at [1123, 327] on input "Late pays 60 days, last 24 months" at bounding box center [1271, 320] width 359 height 31
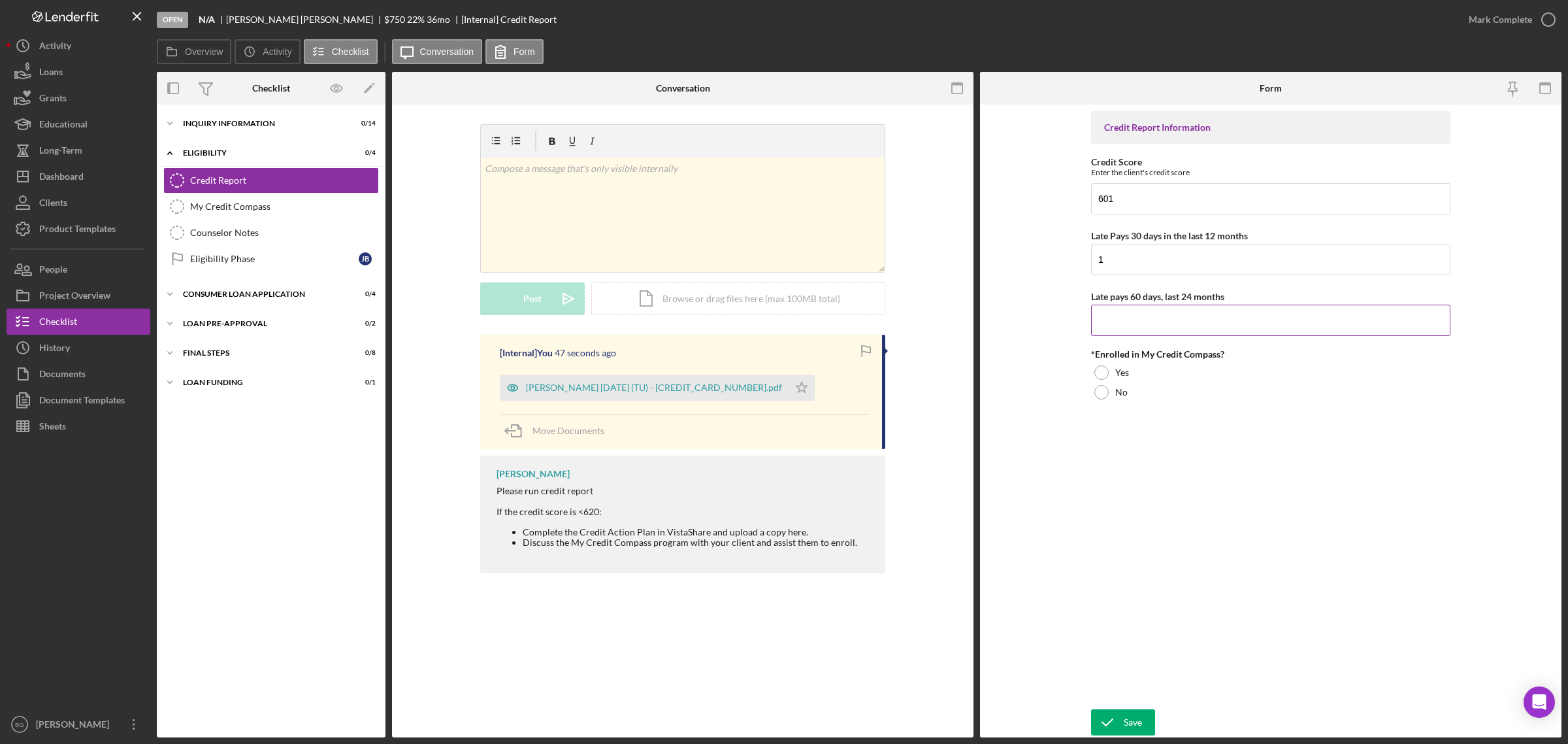
type input "1"
type input "2"
click at [1101, 373] on div at bounding box center [1101, 373] width 14 height 14
click at [1133, 721] on div "Save" at bounding box center [1132, 722] width 18 height 26
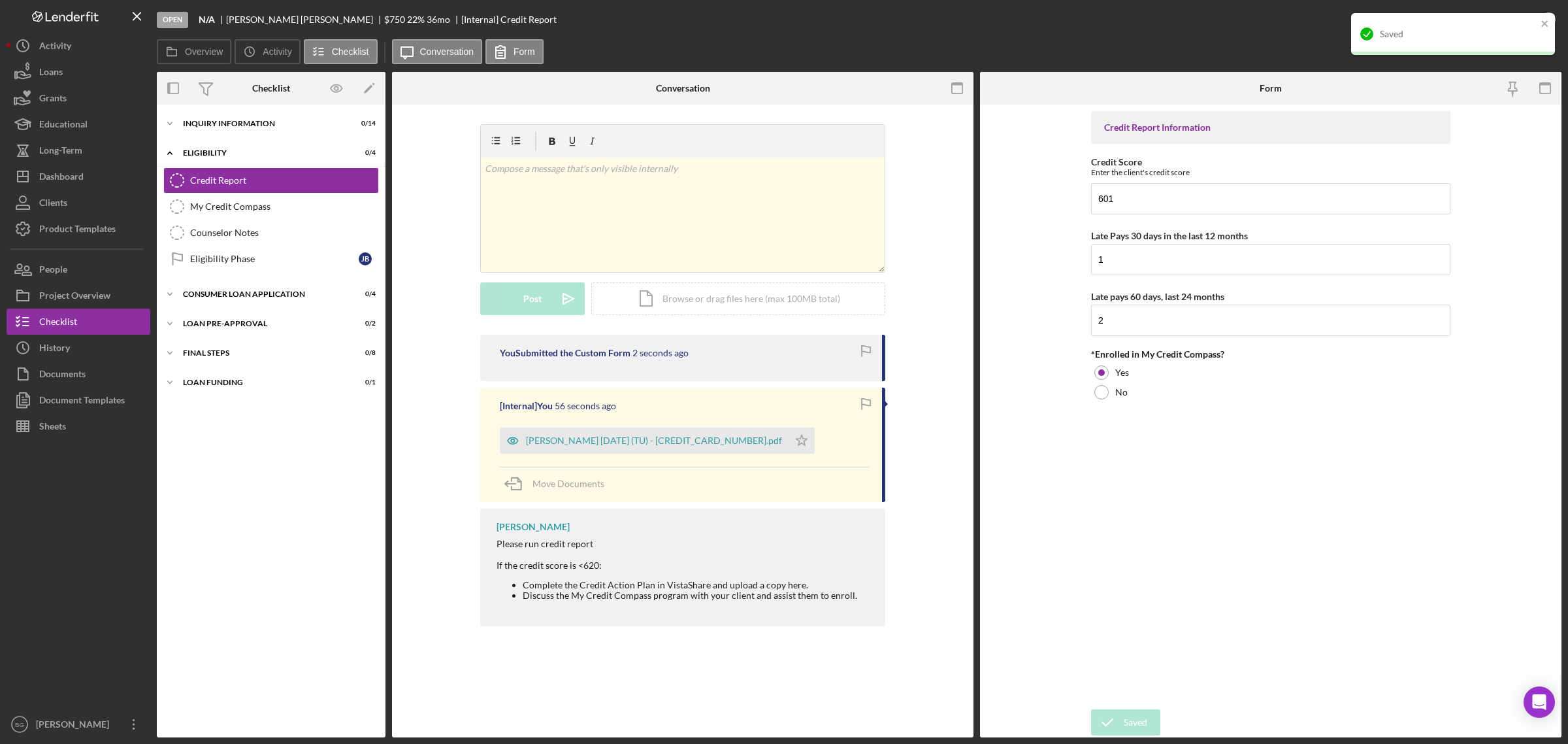
click at [1405, 40] on div "Saved" at bounding box center [1458, 34] width 157 height 11
click at [1498, 21] on div "Open N/A [PERSON_NAME] $750 $750 22 % 36 mo [Internal] Credit Report Mark Compl…" at bounding box center [784, 372] width 1568 height 744
click at [1498, 21] on div "Mark Complete" at bounding box center [1500, 19] width 64 height 26
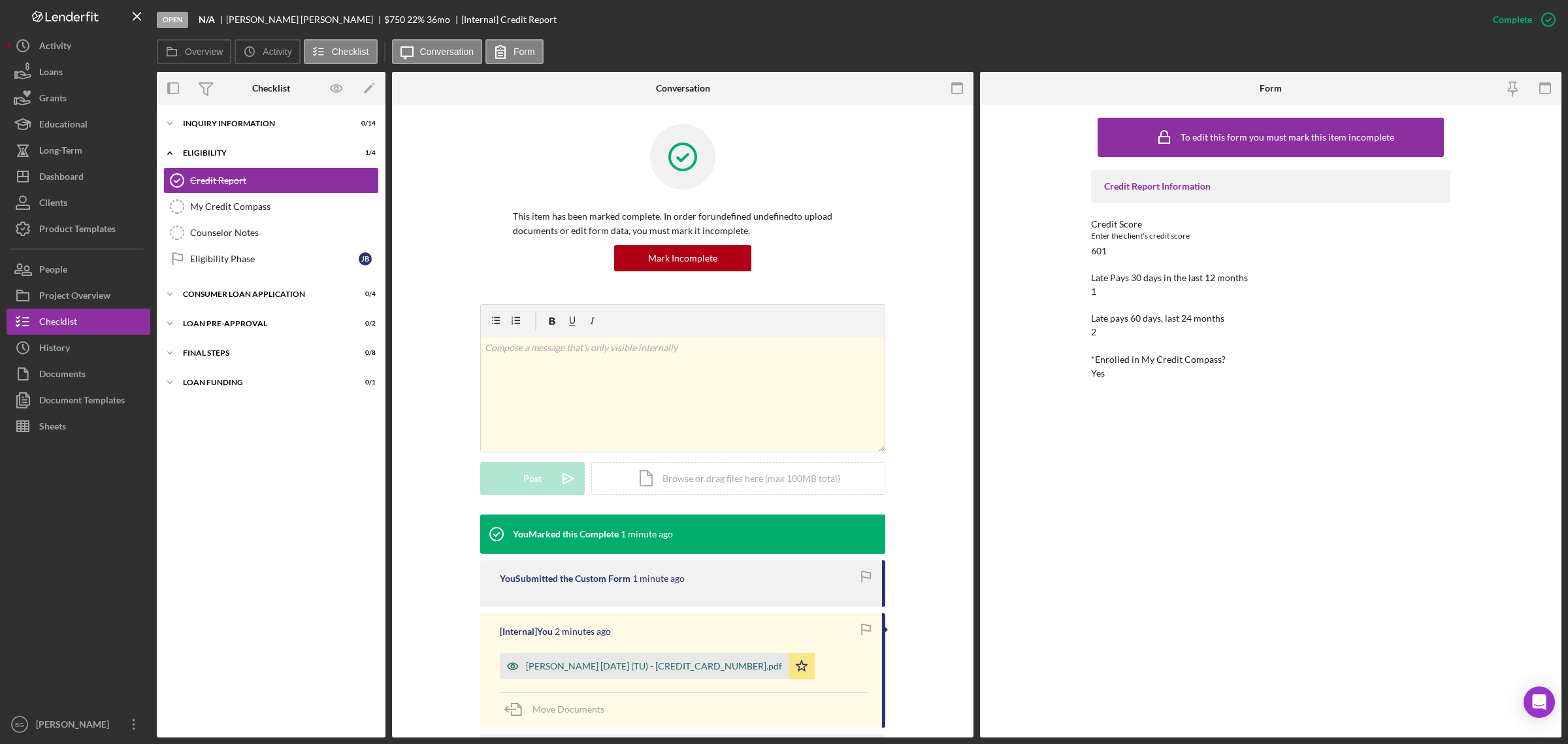
click at [647, 671] on div "[PERSON_NAME] [DATE] (TU) - [CREDIT_CARD_NUMBER].pdf" at bounding box center [654, 666] width 256 height 11
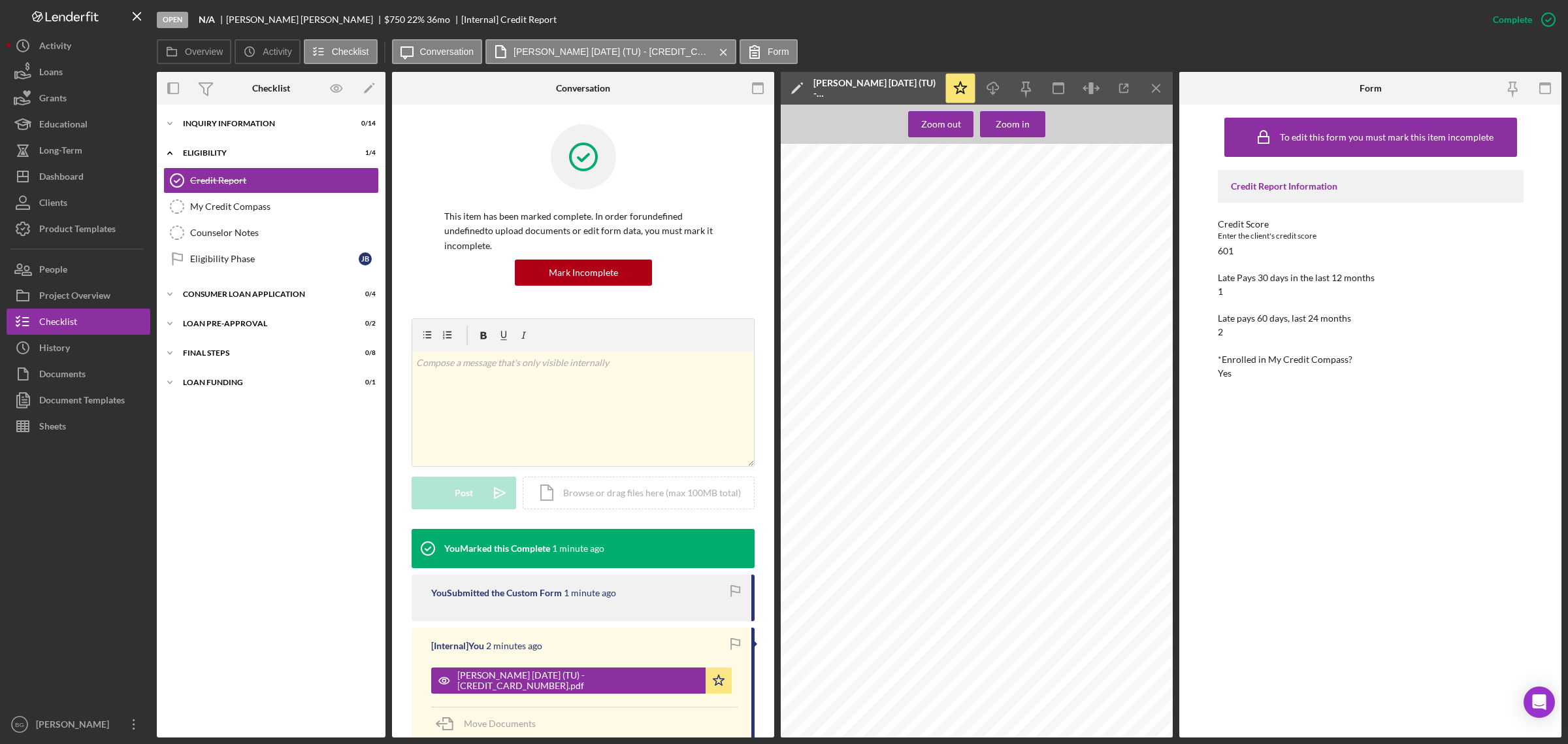
scroll to position [8218, 0]
click at [195, 155] on div "Eligibility" at bounding box center [276, 153] width 186 height 8
